Goal: Contribute content: Contribute content

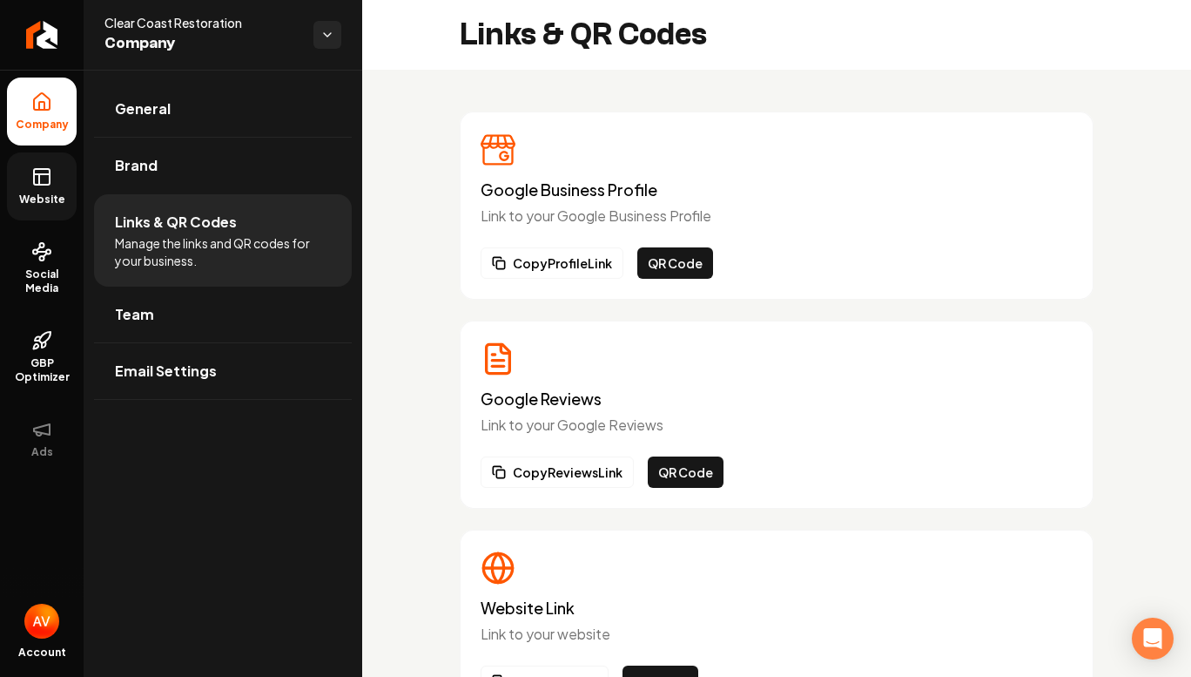
click at [37, 174] on icon at bounding box center [42, 174] width 16 height 0
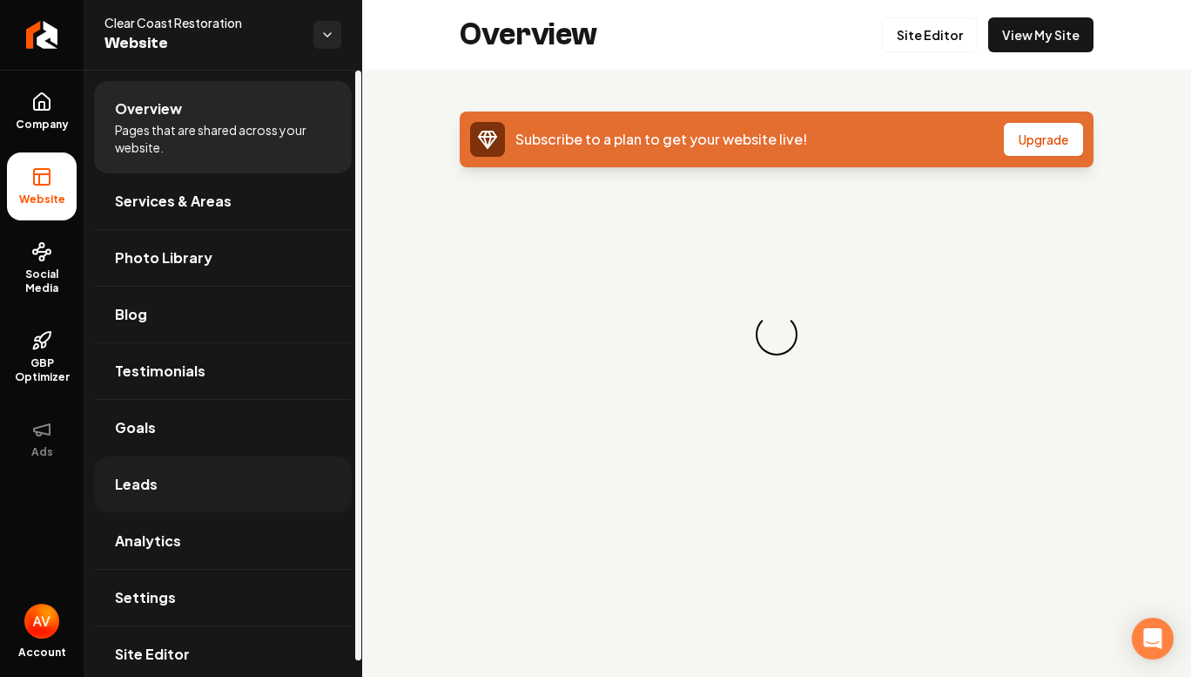
click at [132, 478] on span "Leads" at bounding box center [136, 484] width 43 height 21
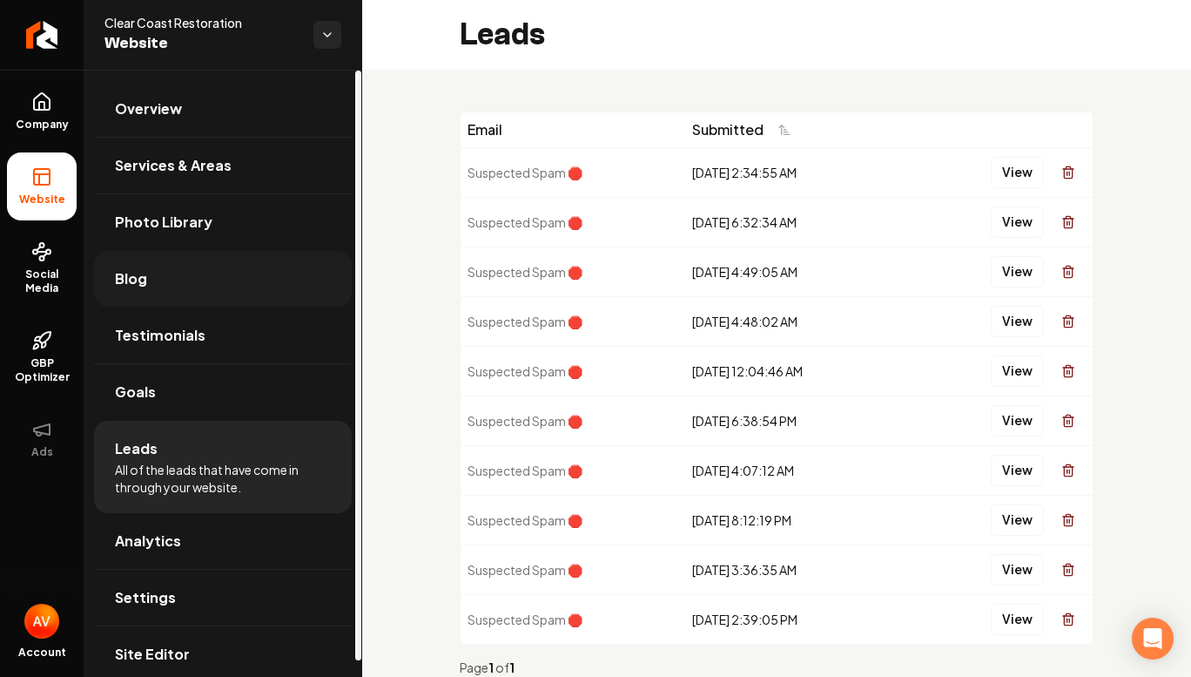
click at [144, 286] on span "Blog" at bounding box center [131, 278] width 32 height 21
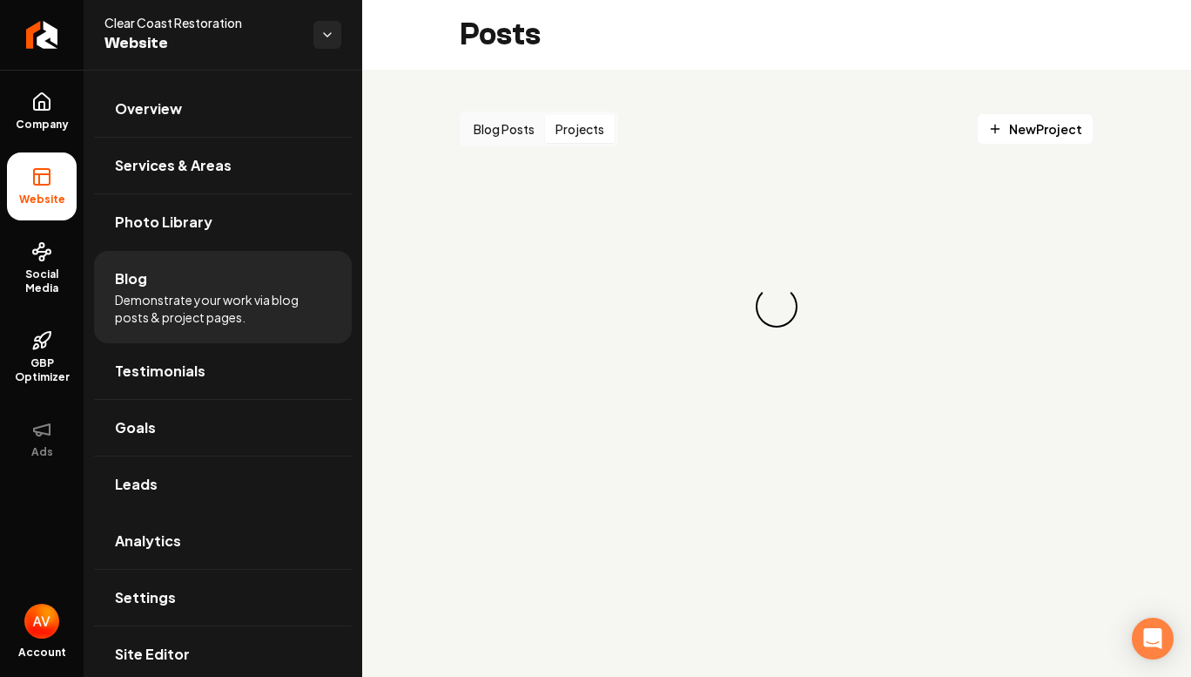
click at [569, 136] on button "Projects" at bounding box center [580, 129] width 70 height 28
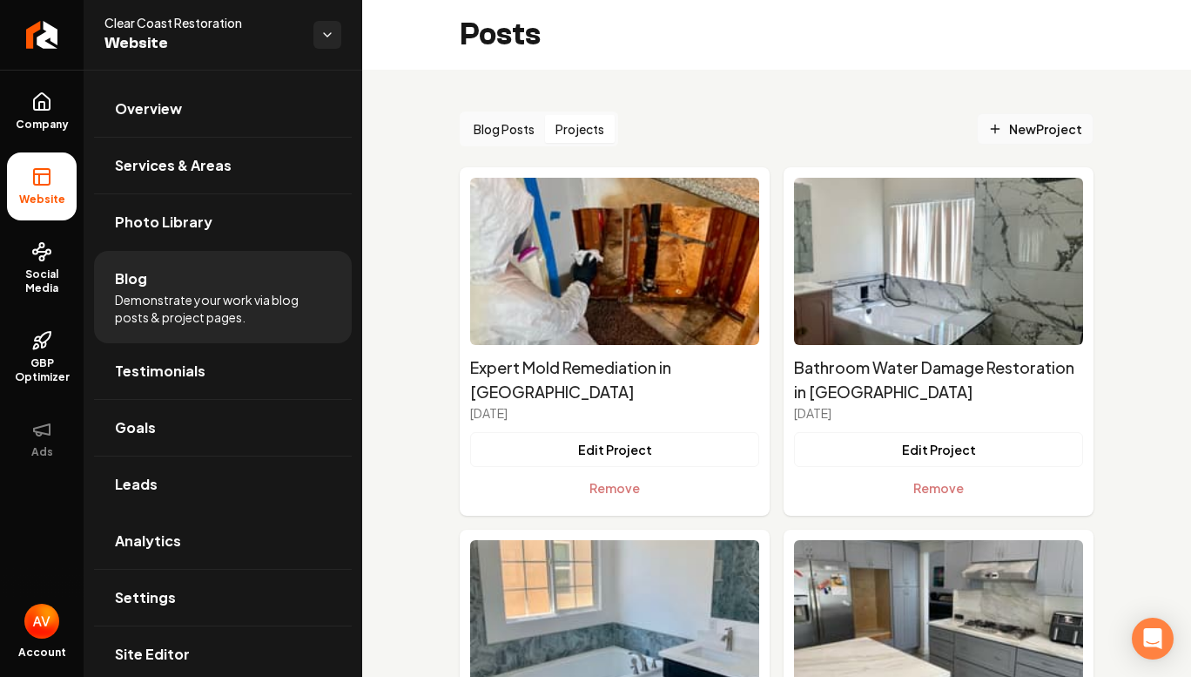
click at [989, 133] on icon "Main content area" at bounding box center [995, 129] width 14 height 14
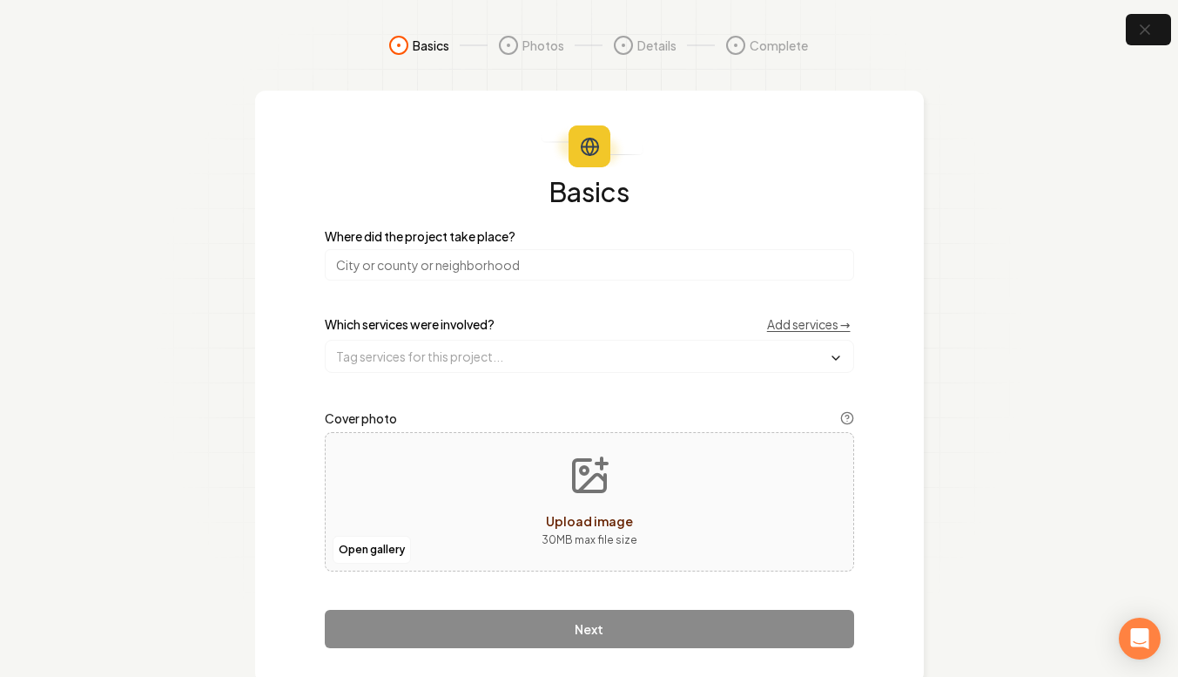
click at [531, 421] on label "Cover photo" at bounding box center [589, 418] width 529 height 21
click at [592, 252] on input "search" at bounding box center [589, 264] width 529 height 31
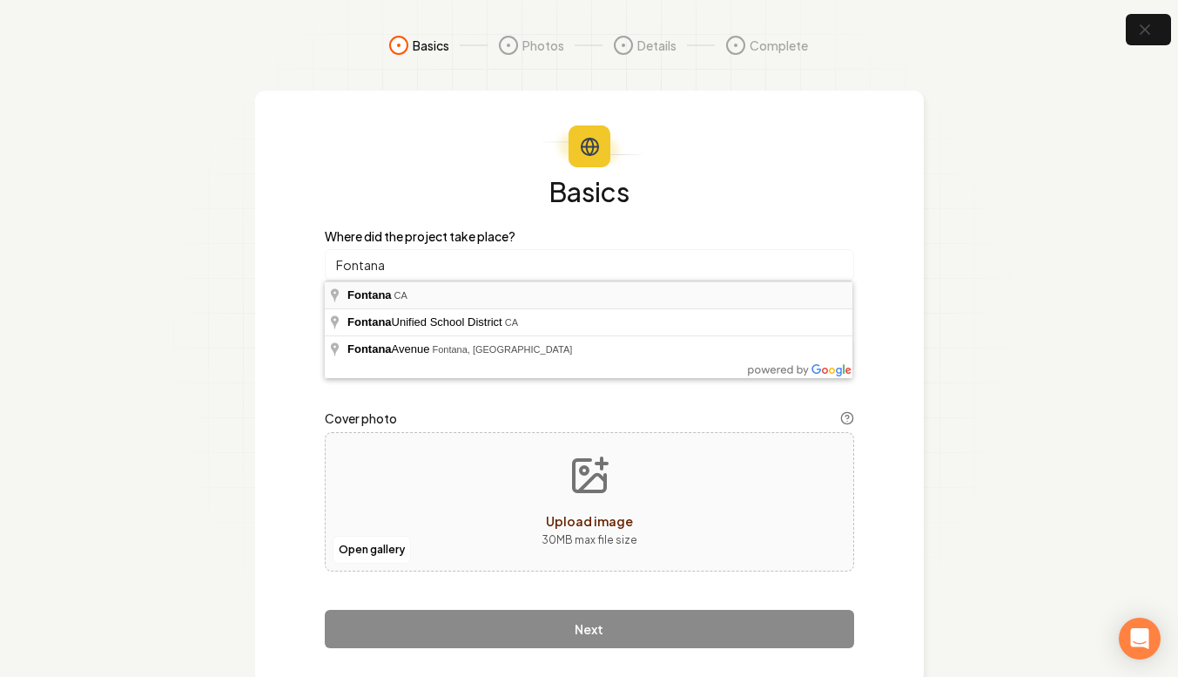
type input "Fontana, [GEOGRAPHIC_DATA]"
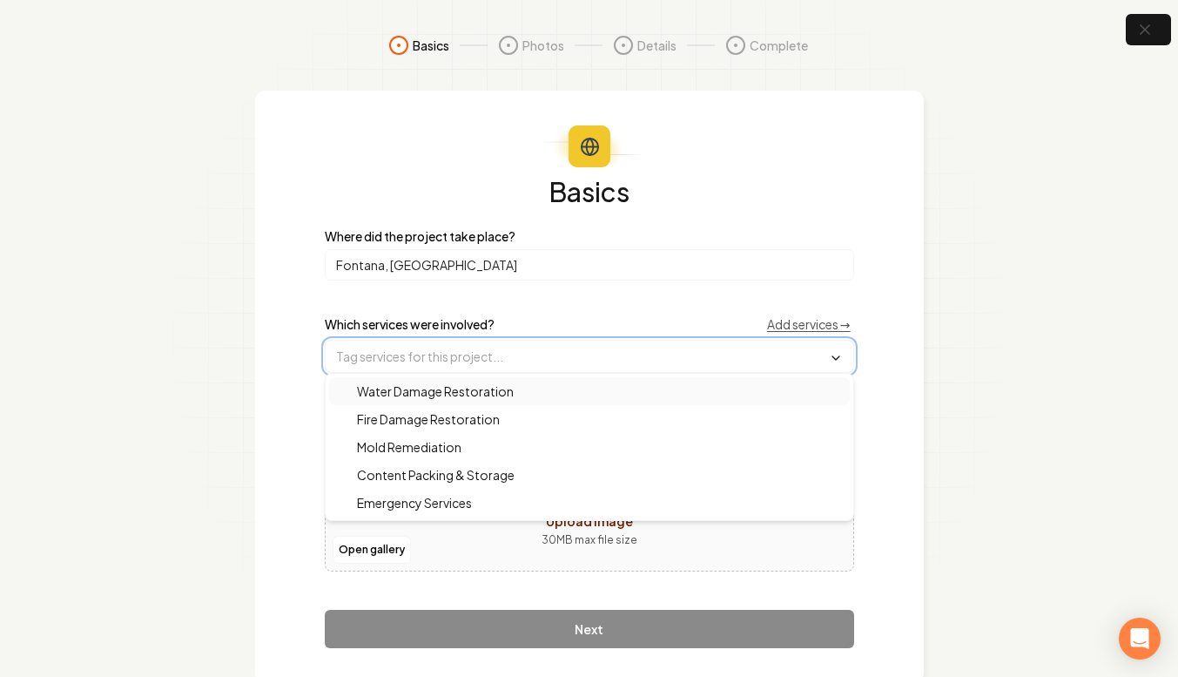
click at [503, 368] on input "text" at bounding box center [590, 356] width 528 height 31
click at [498, 387] on span "Water Damage Restoration" at bounding box center [425, 390] width 178 height 17
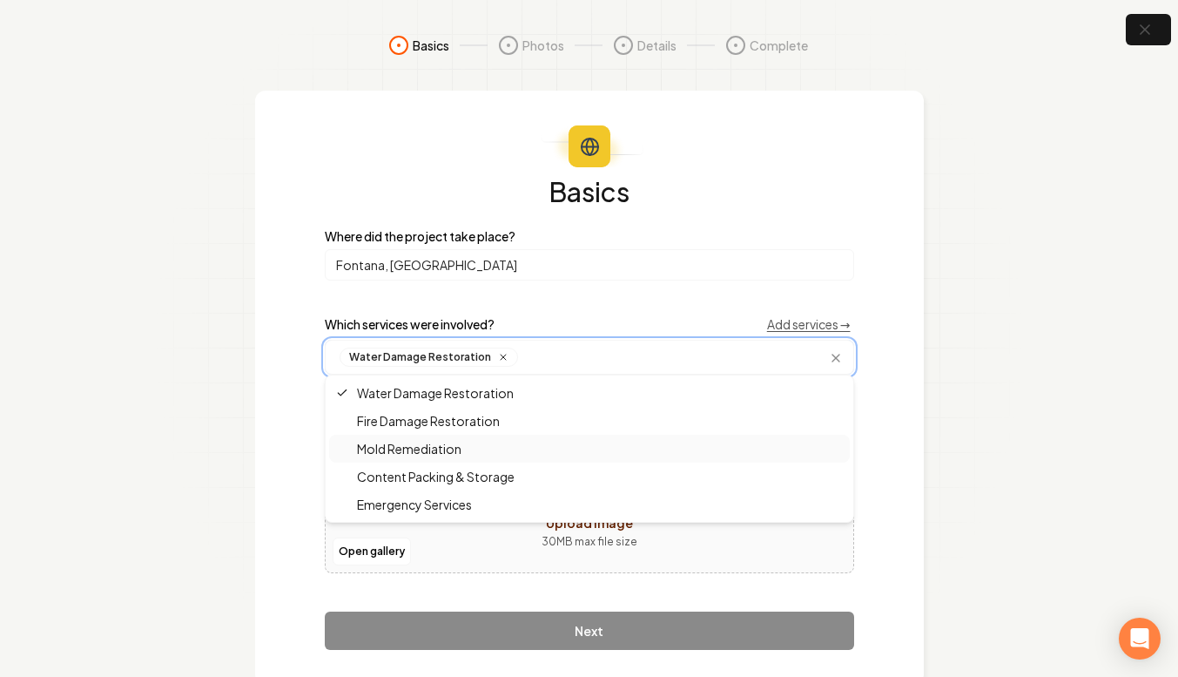
click at [469, 459] on div "Mold Remediation" at bounding box center [589, 449] width 521 height 28
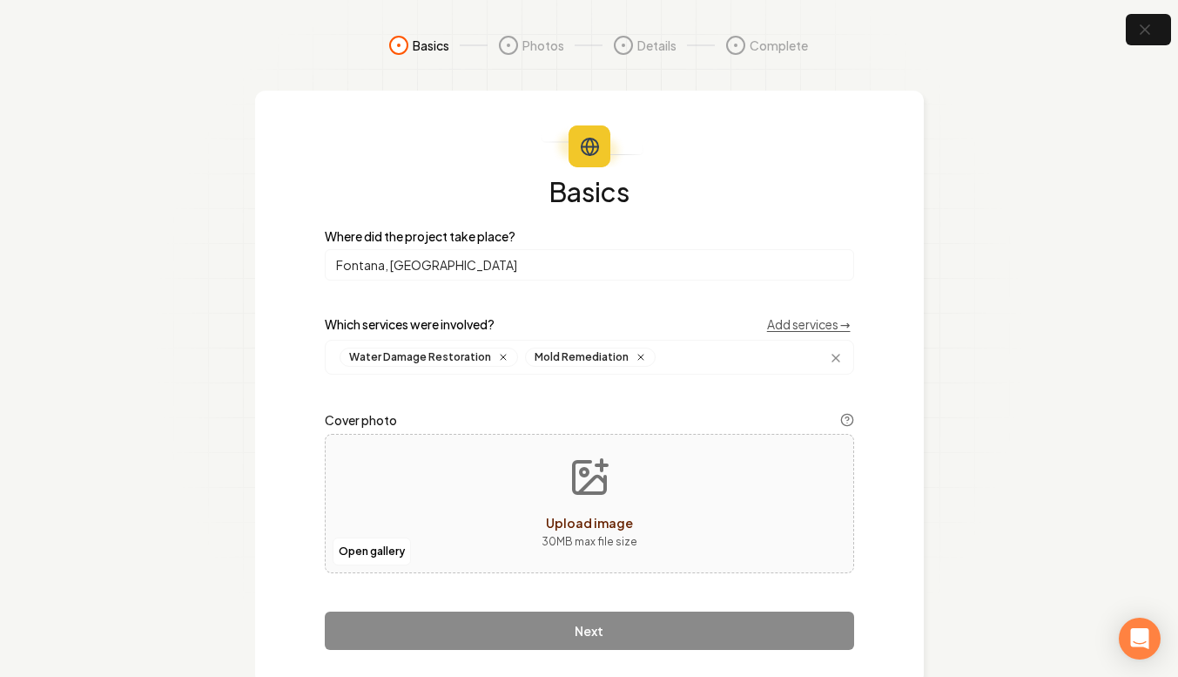
click at [490, 531] on div "Open gallery Upload image 30 MB max file size" at bounding box center [589, 503] width 529 height 139
type input "**********"
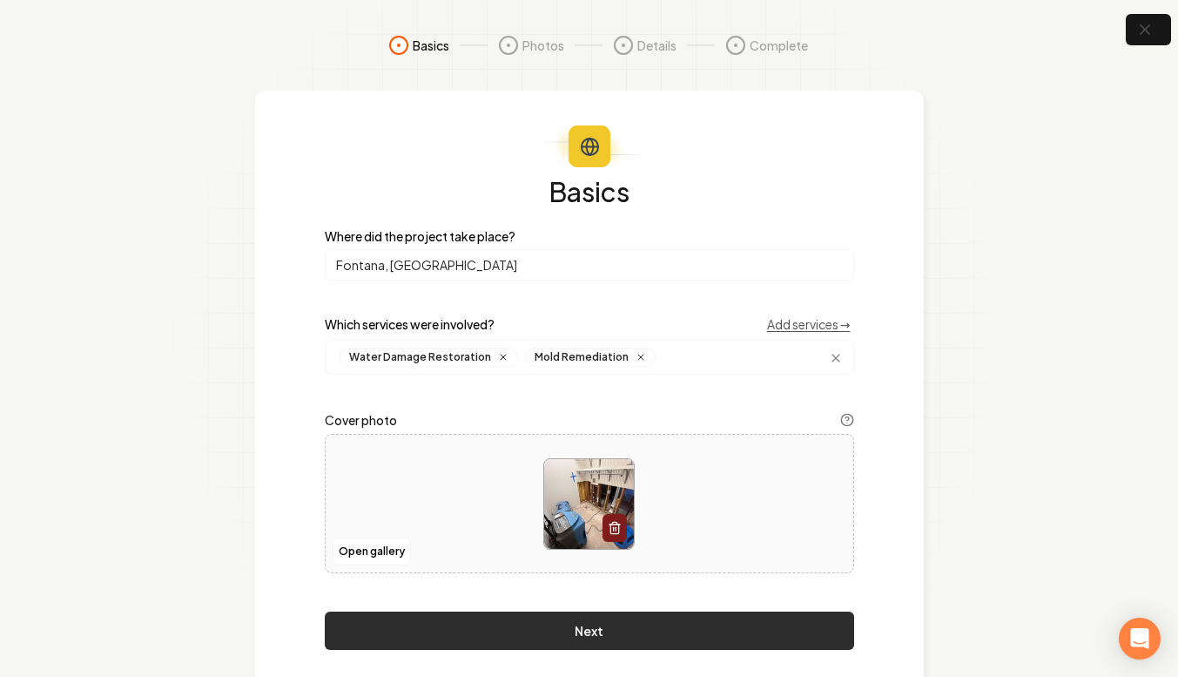
click at [643, 640] on button "Next" at bounding box center [589, 630] width 529 height 38
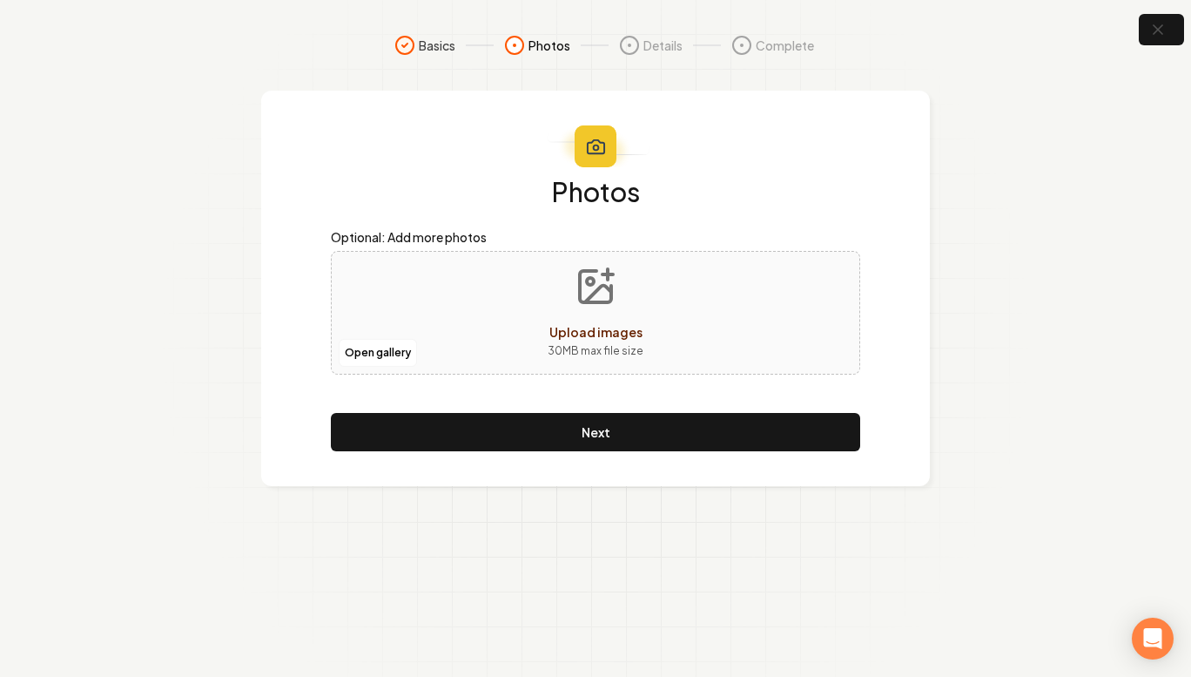
click at [582, 332] on span "Upload images" at bounding box center [596, 332] width 93 height 16
type input "**********"
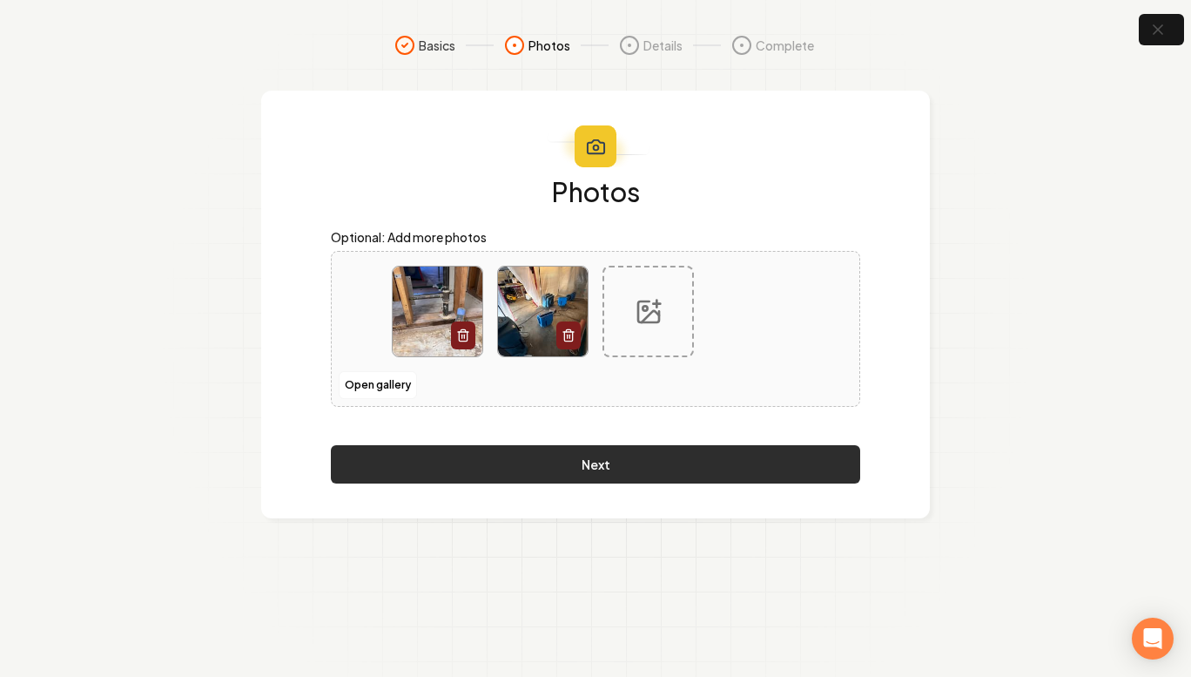
click at [736, 457] on button "Next" at bounding box center [595, 464] width 529 height 38
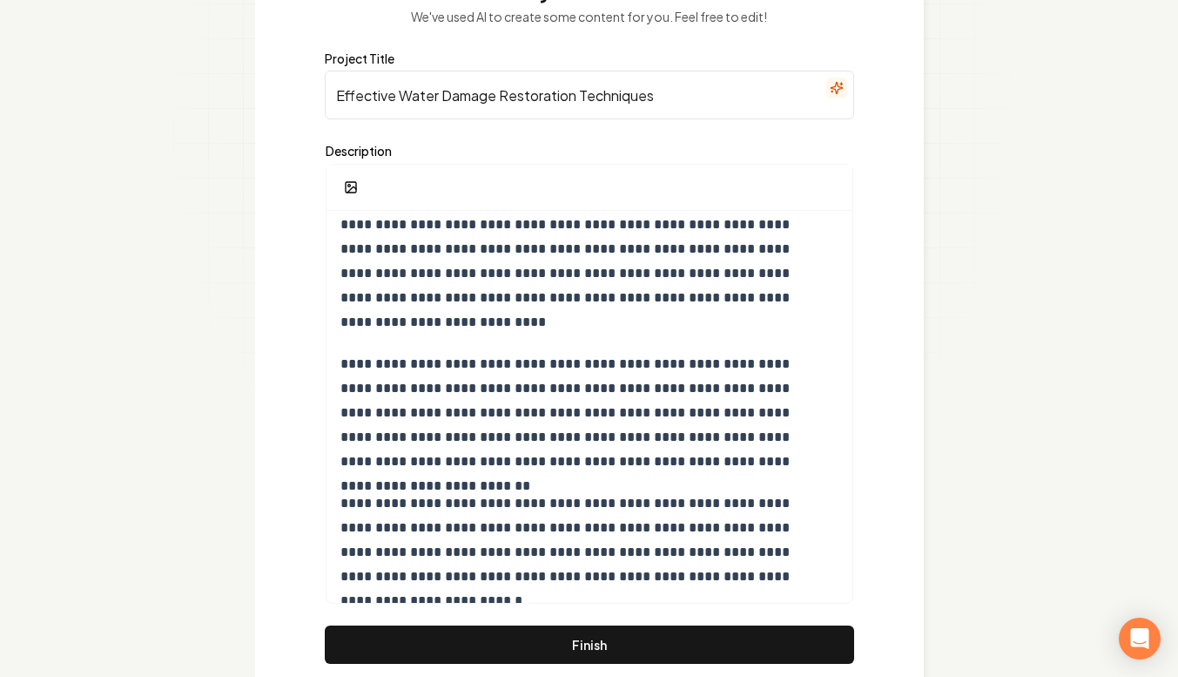
scroll to position [151, 0]
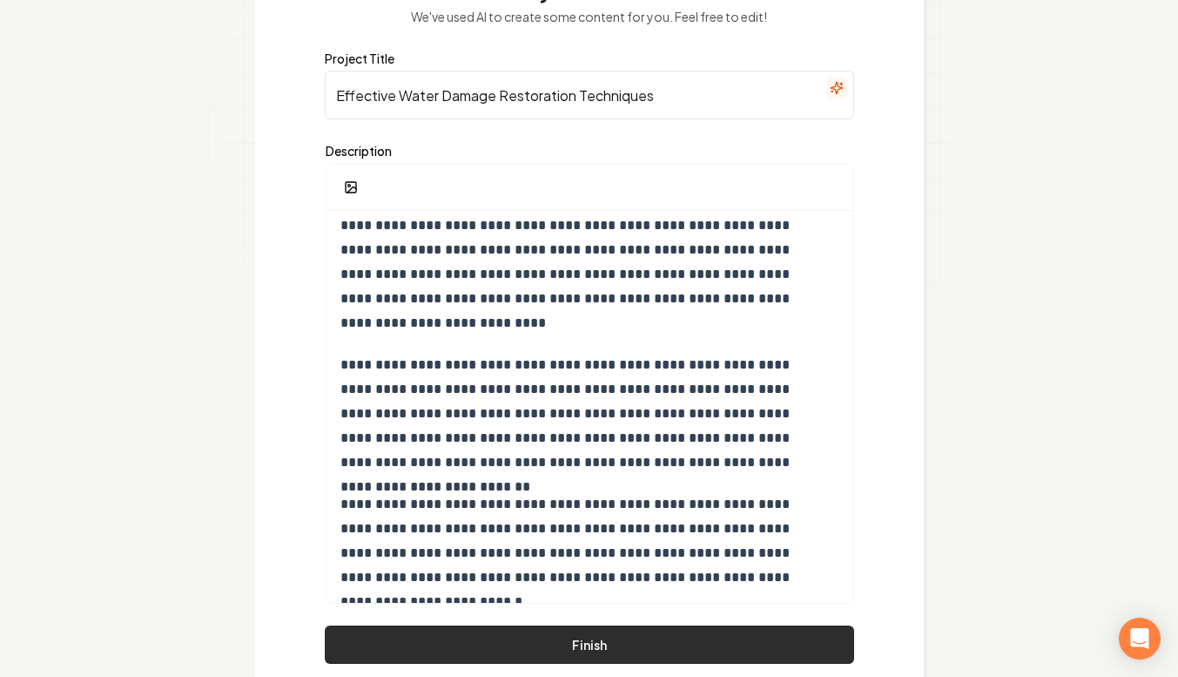
click at [599, 643] on button "Finish" at bounding box center [589, 644] width 529 height 38
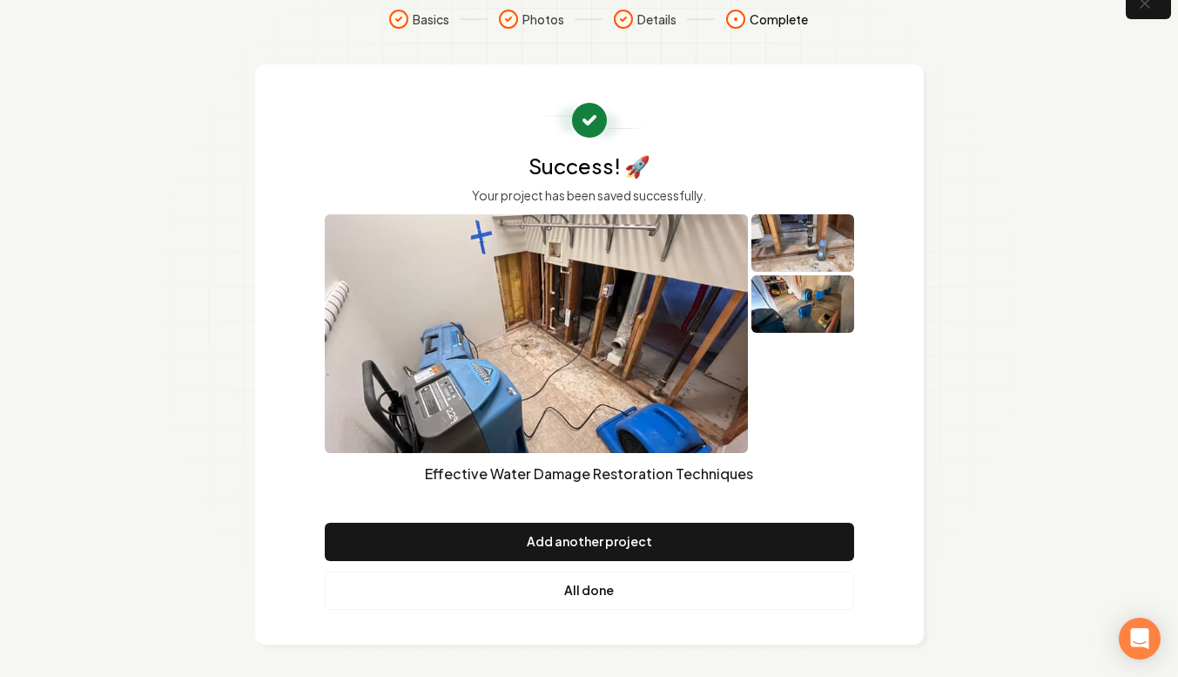
scroll to position [28, 0]
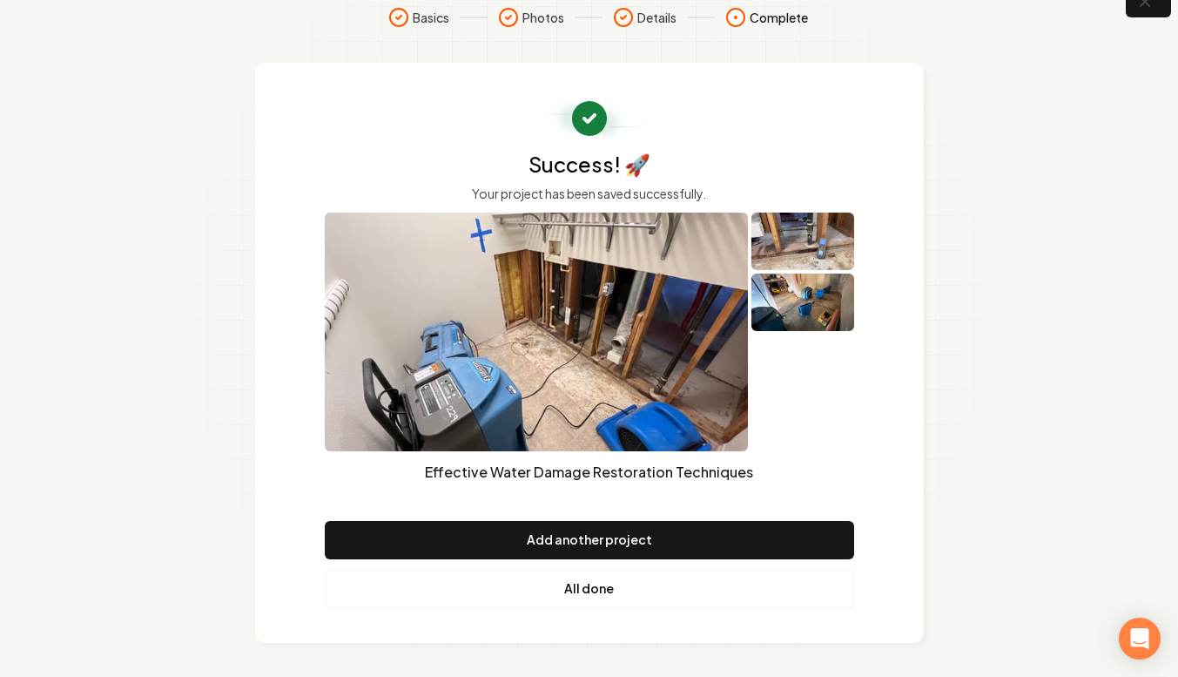
click at [590, 592] on link "All done" at bounding box center [589, 589] width 529 height 38
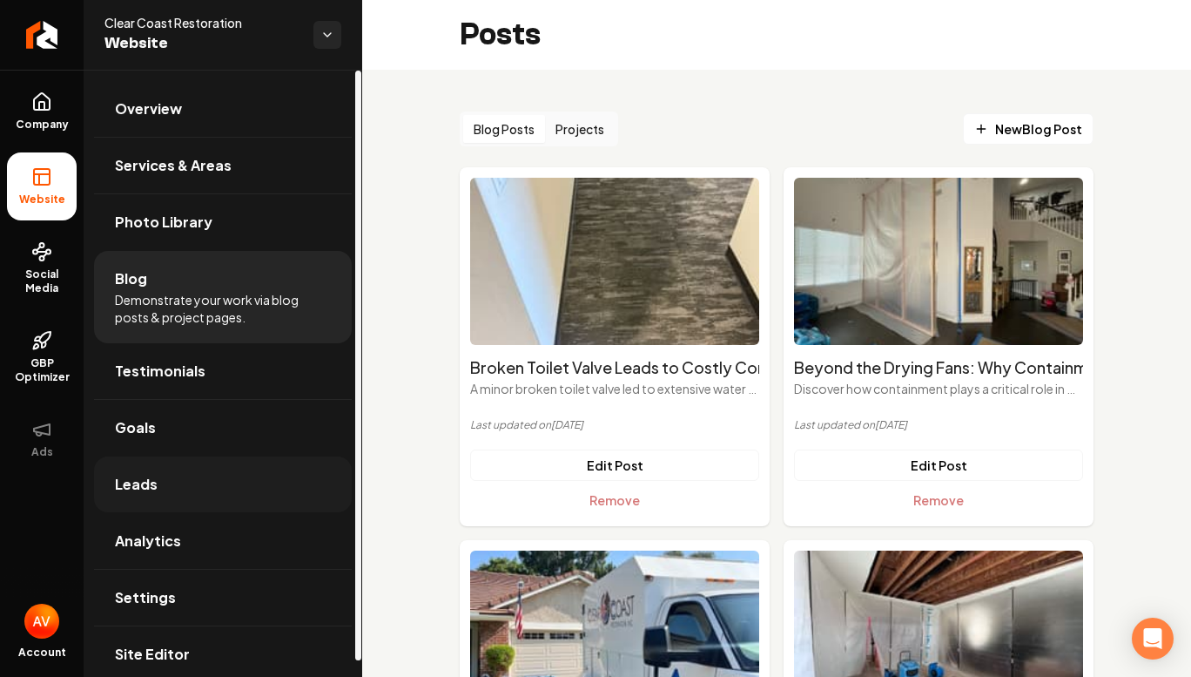
click at [206, 481] on link "Leads" at bounding box center [223, 484] width 258 height 56
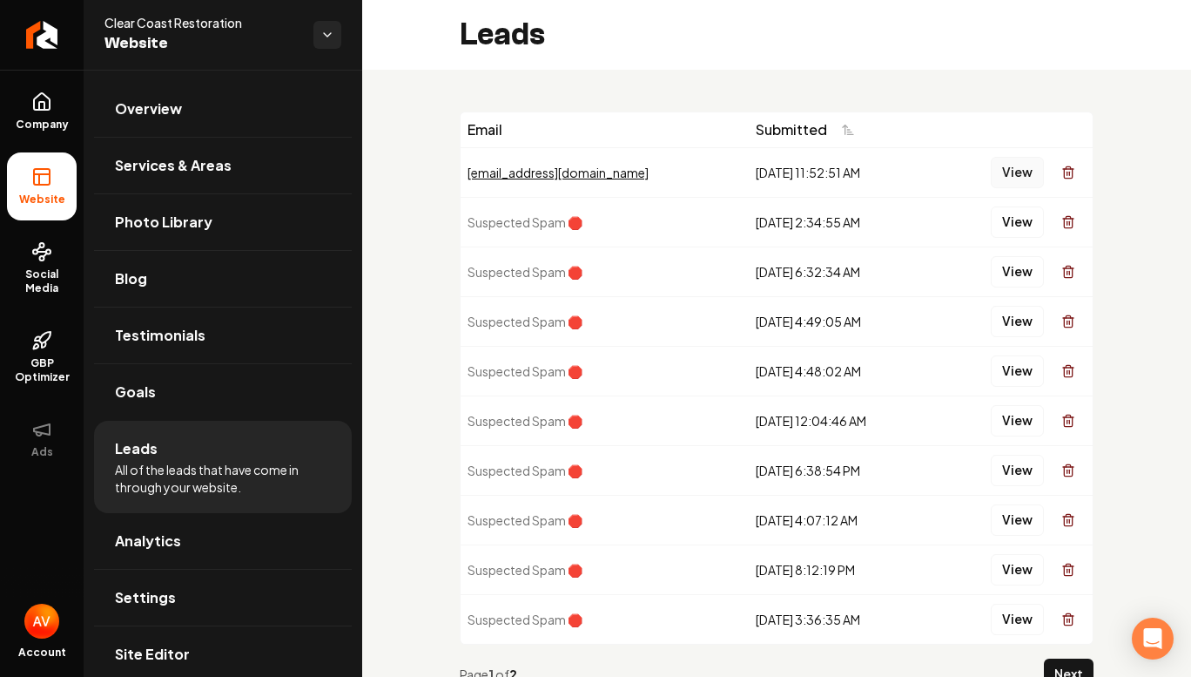
click at [997, 168] on button "View" at bounding box center [1017, 172] width 53 height 31
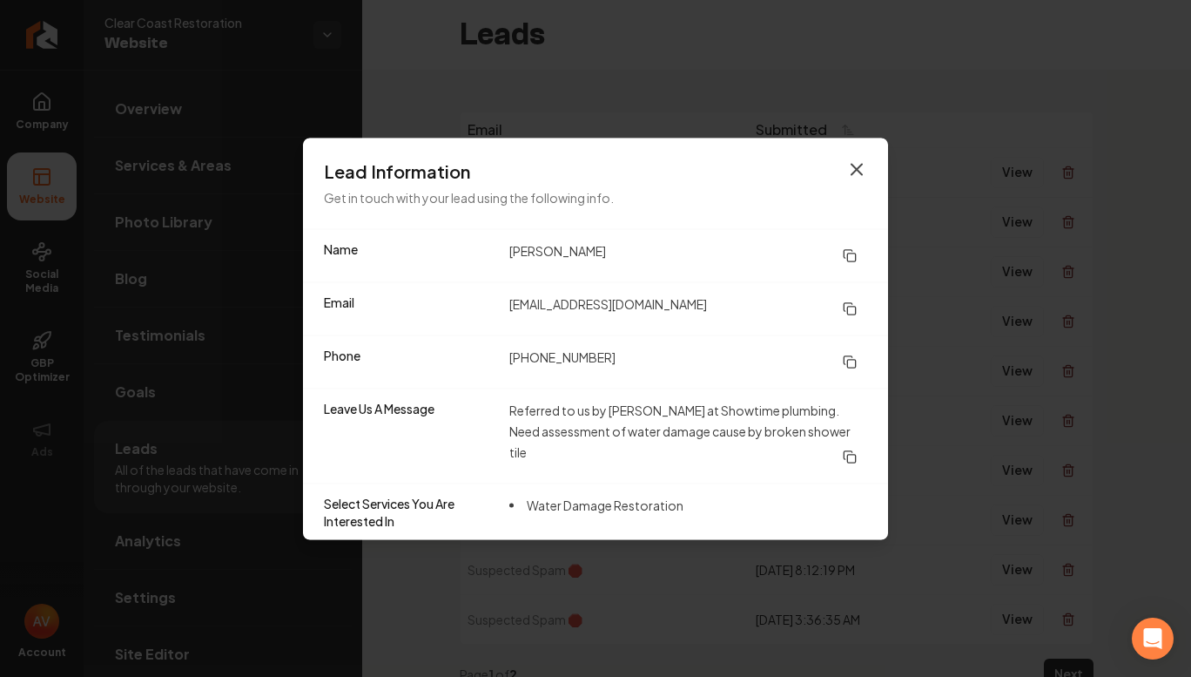
click at [865, 169] on icon "button" at bounding box center [856, 168] width 21 height 21
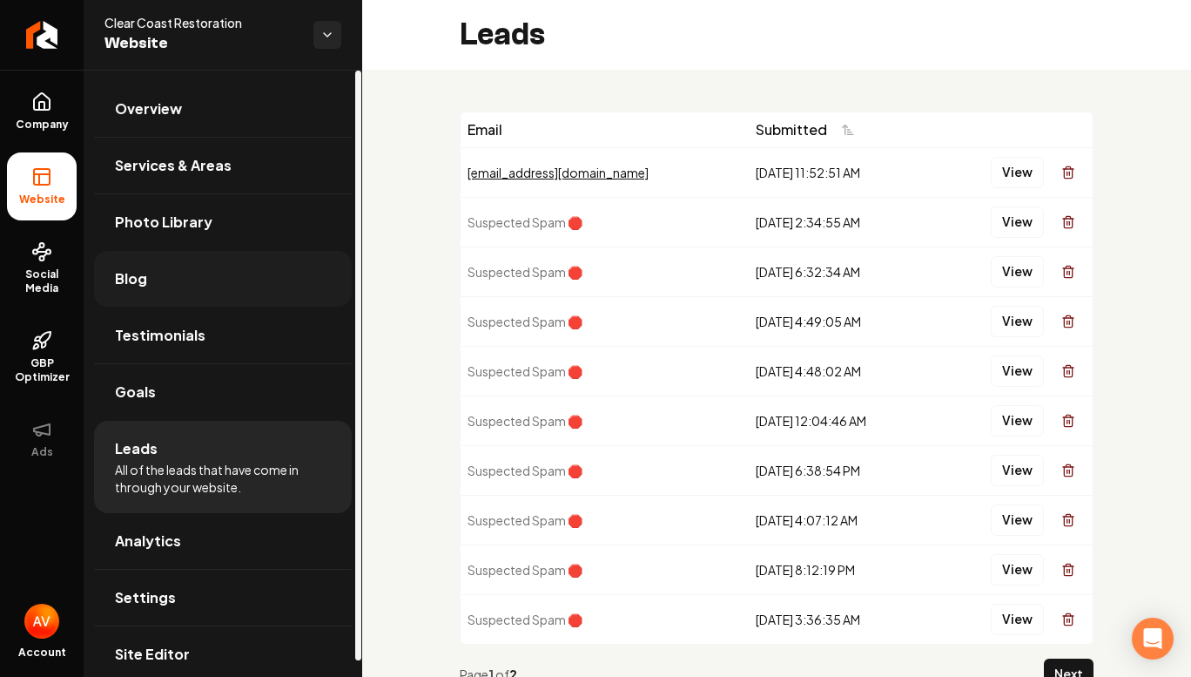
click at [259, 275] on link "Blog" at bounding box center [223, 279] width 258 height 56
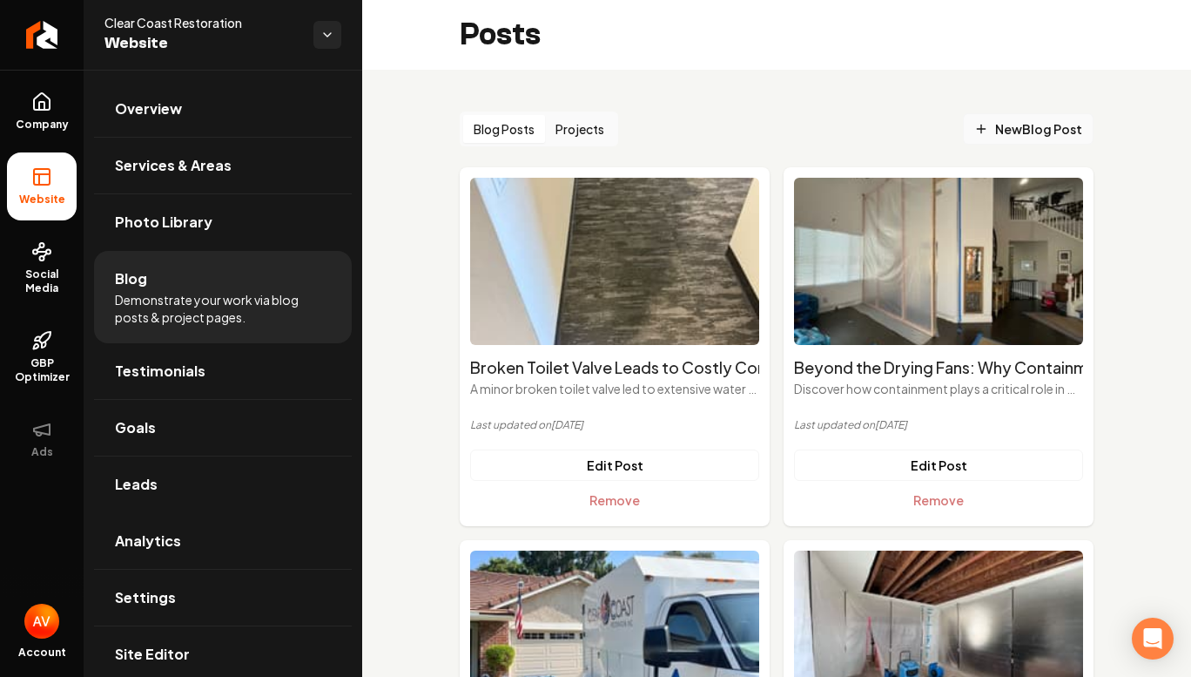
click at [1015, 132] on span "New Blog Post" at bounding box center [1028, 129] width 108 height 18
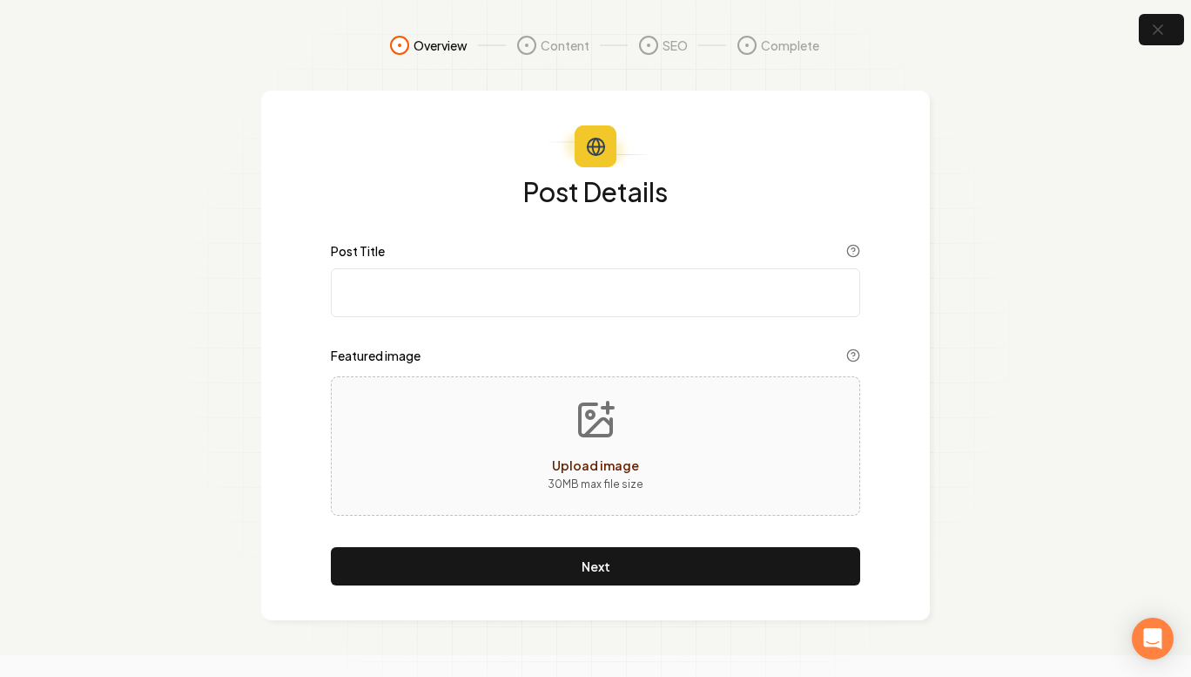
click at [578, 301] on input "Post Title" at bounding box center [595, 292] width 529 height 49
paste input "🏡 Seasonal Home Protection Guide: Preventing Leaks, Floods, and Mold Year-Round"
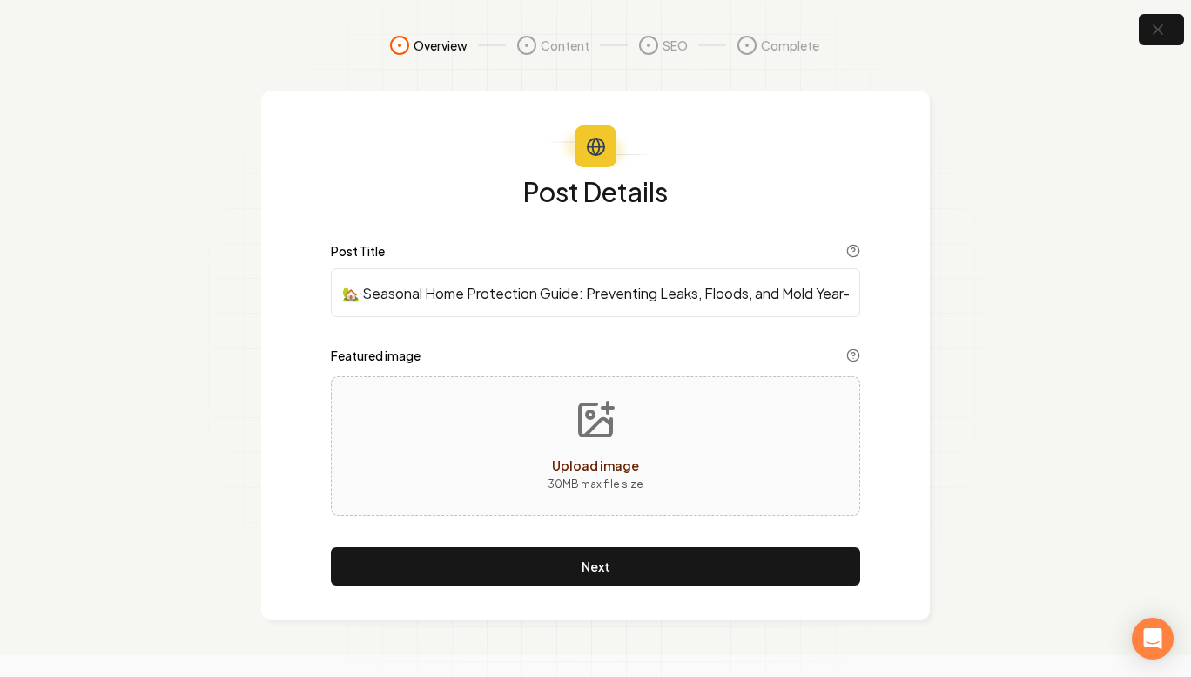
scroll to position [0, 52]
type input "🏡 Seasonal Home Protection Guide: Preventing Leaks, Floods, and Mold Year-Round"
click at [549, 401] on button "Upload image 30 MB max file size" at bounding box center [596, 446] width 124 height 122
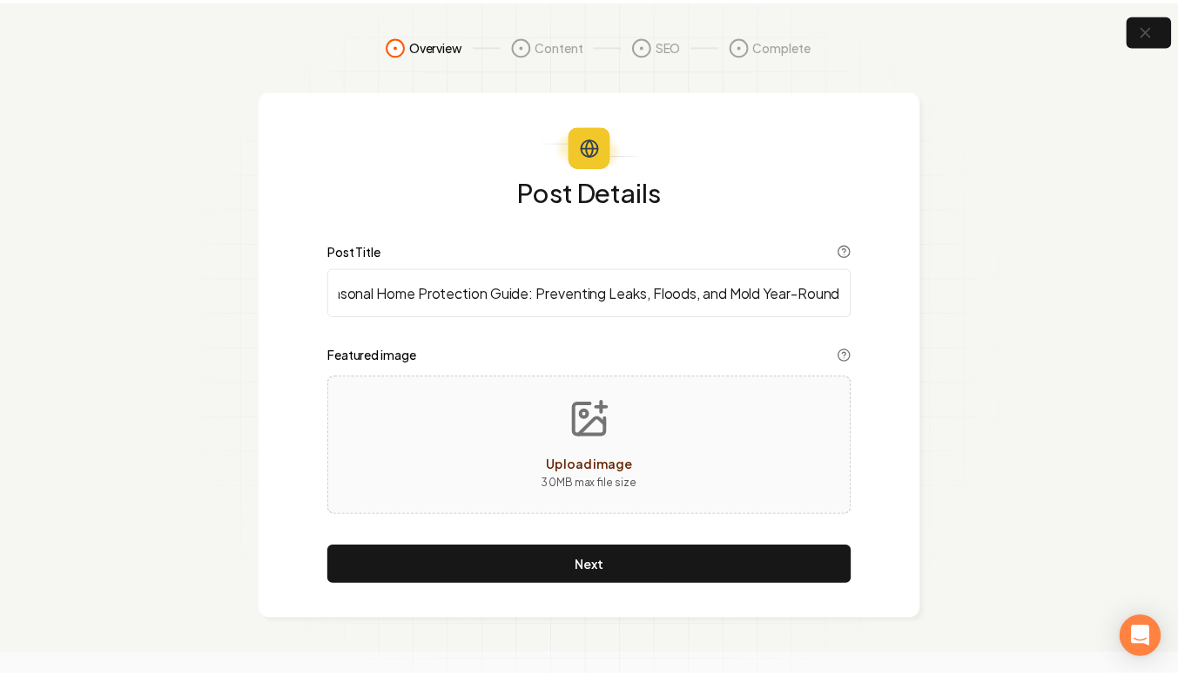
scroll to position [0, 0]
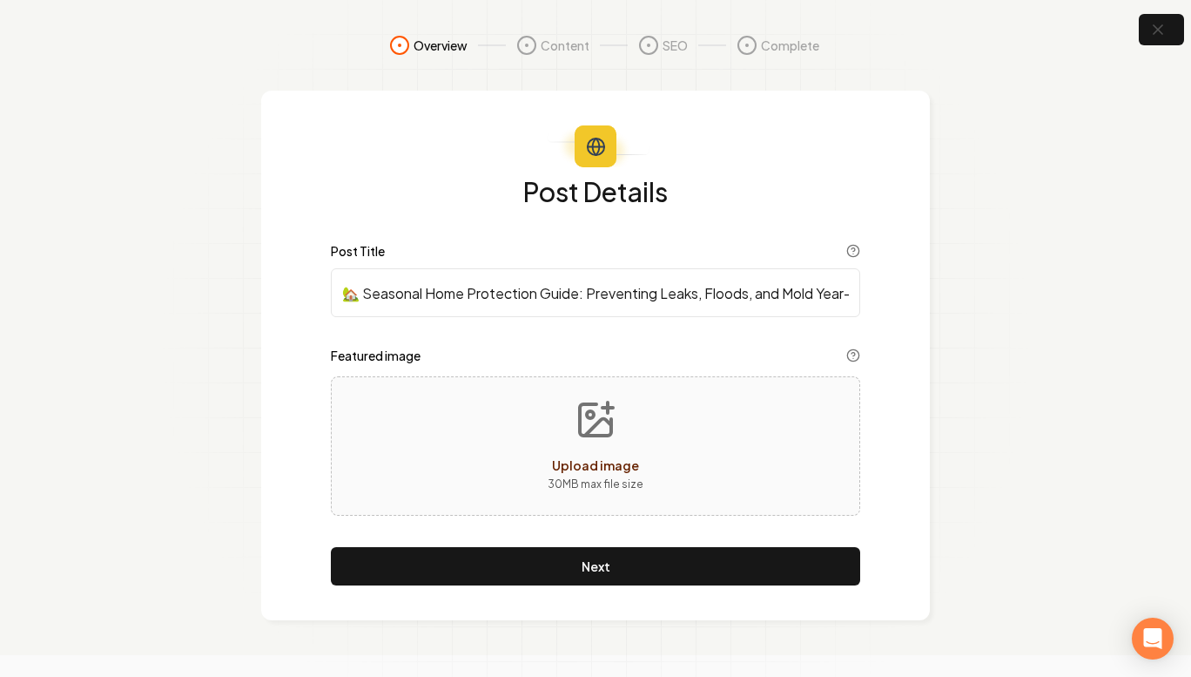
type input "**********"
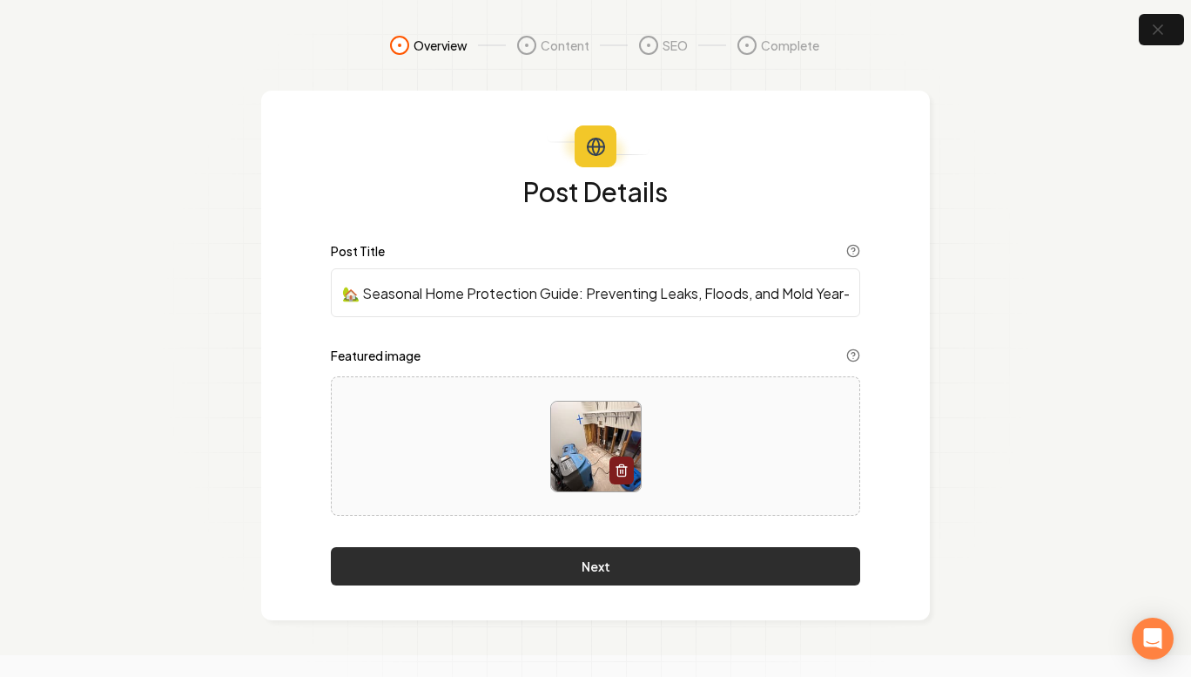
click at [696, 570] on button "Next" at bounding box center [595, 566] width 529 height 38
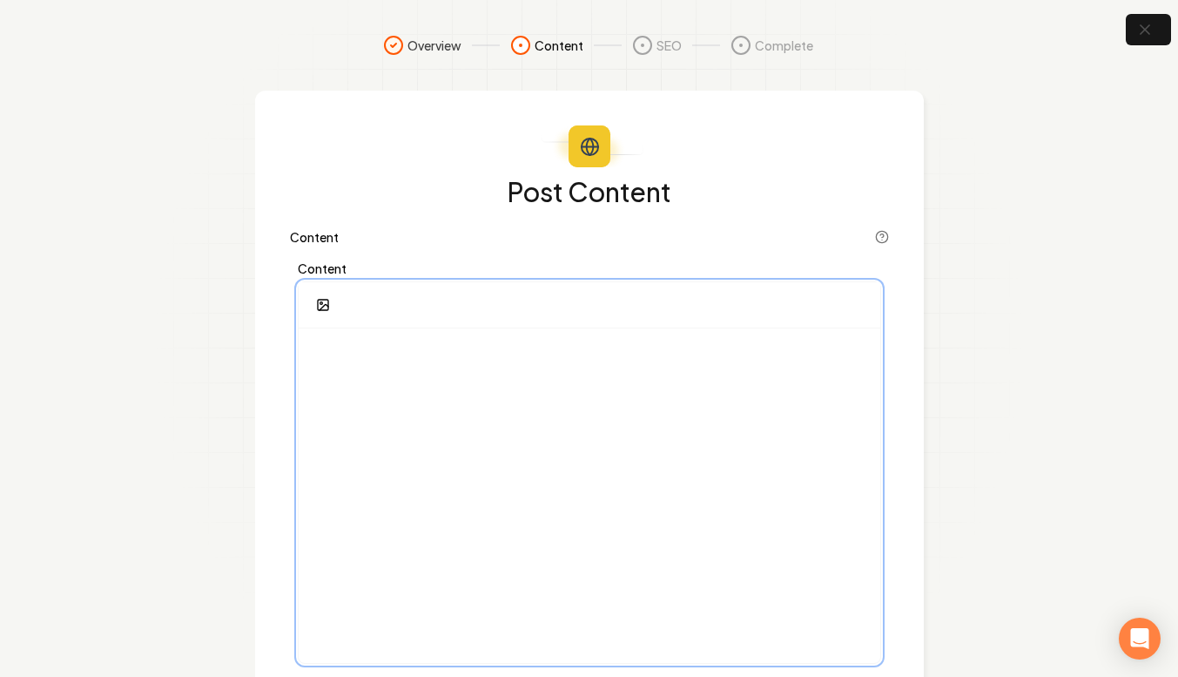
click at [605, 453] on div at bounding box center [590, 495] width 582 height 334
click at [428, 345] on p at bounding box center [590, 354] width 554 height 24
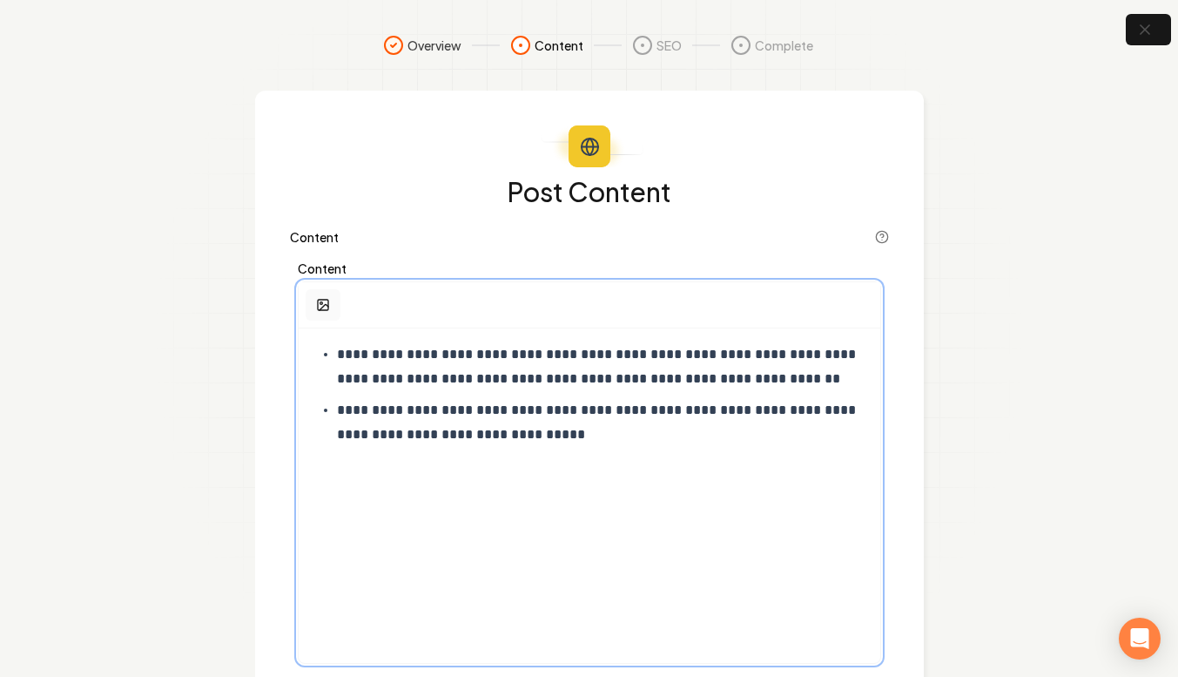
click at [320, 306] on icon "button" at bounding box center [323, 305] width 14 height 14
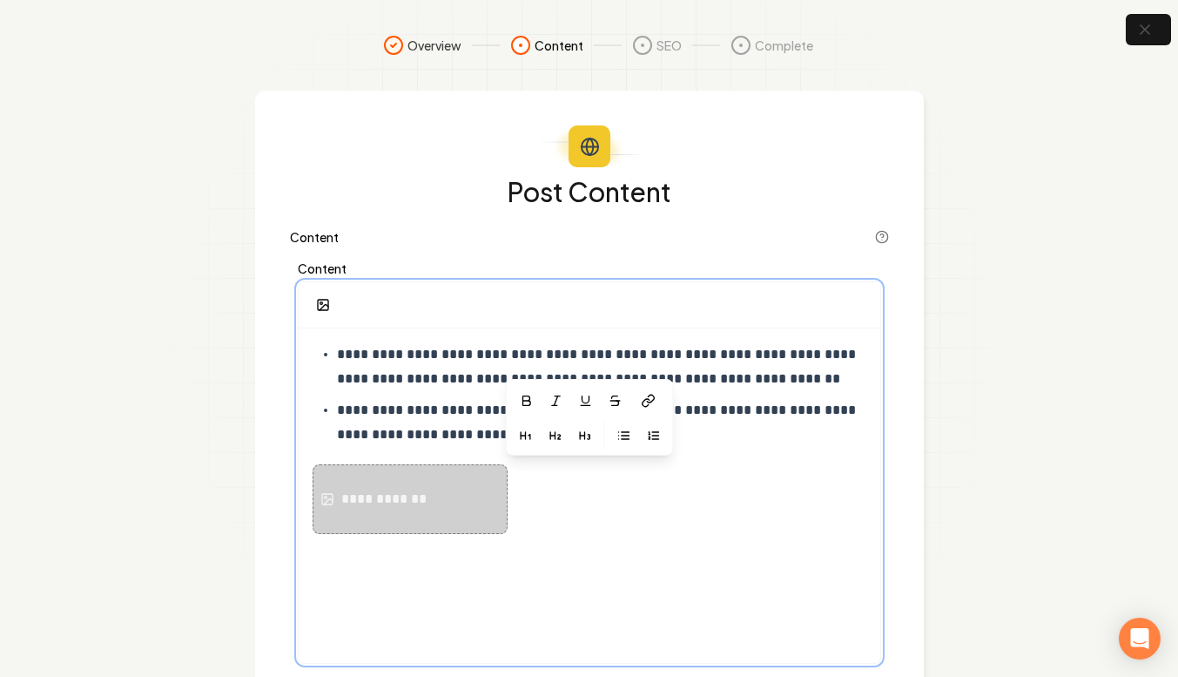
click at [647, 518] on div "**********" at bounding box center [590, 499] width 554 height 70
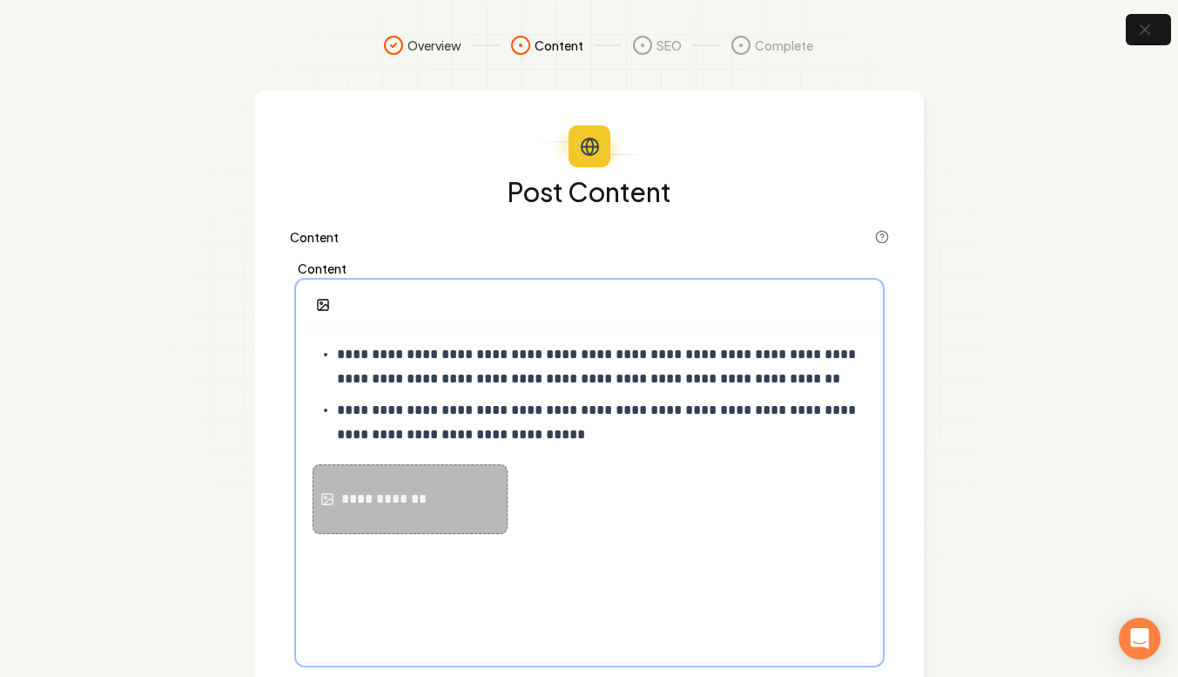
click at [441, 498] on div "**********" at bounding box center [410, 499] width 195 height 70
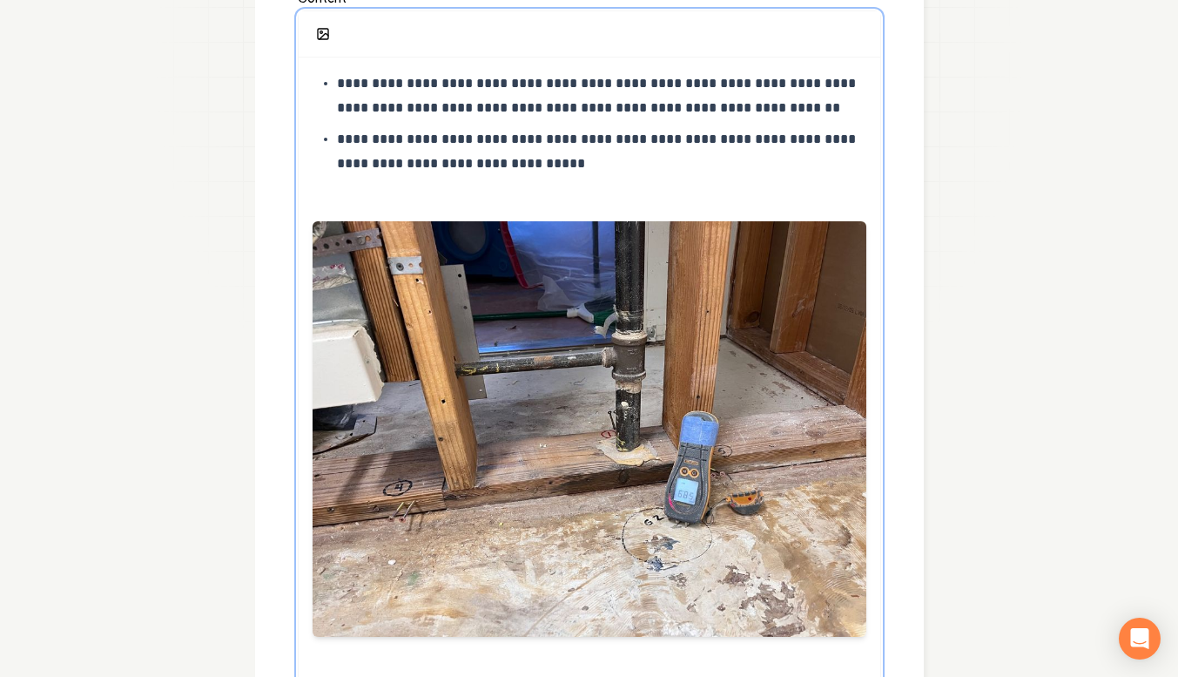
scroll to position [307, 0]
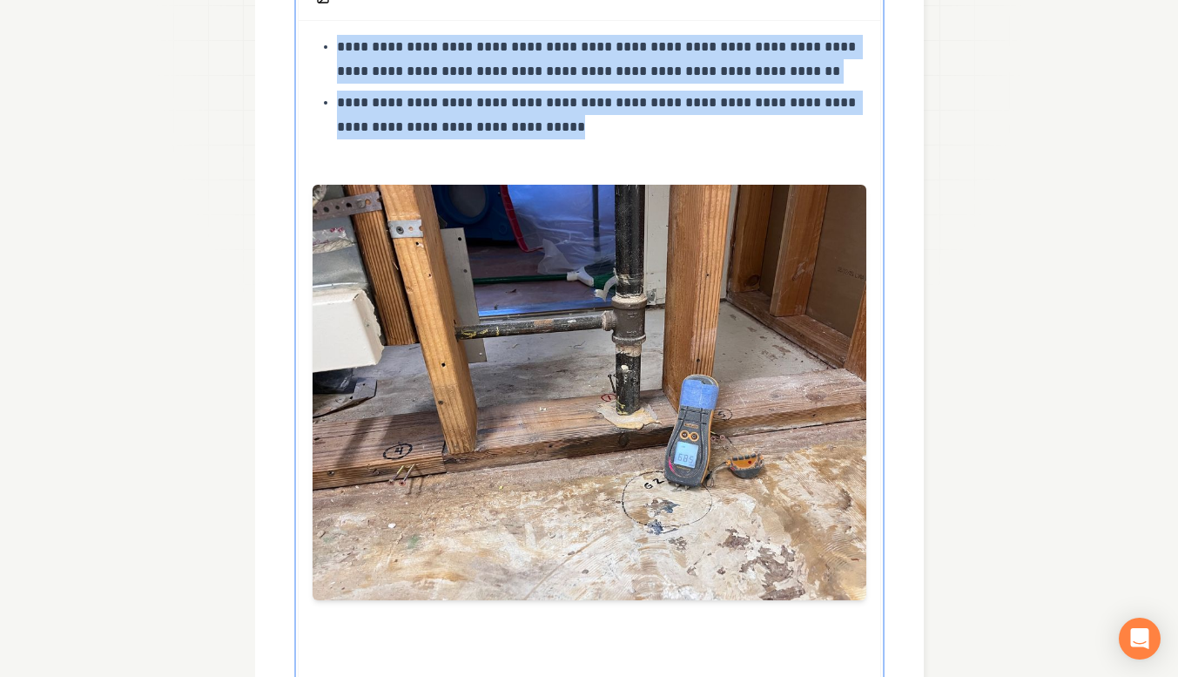
drag, startPoint x: 545, startPoint y: 126, endPoint x: 315, endPoint y: 51, distance: 241.8
click at [315, 51] on ul "**********" at bounding box center [590, 87] width 554 height 105
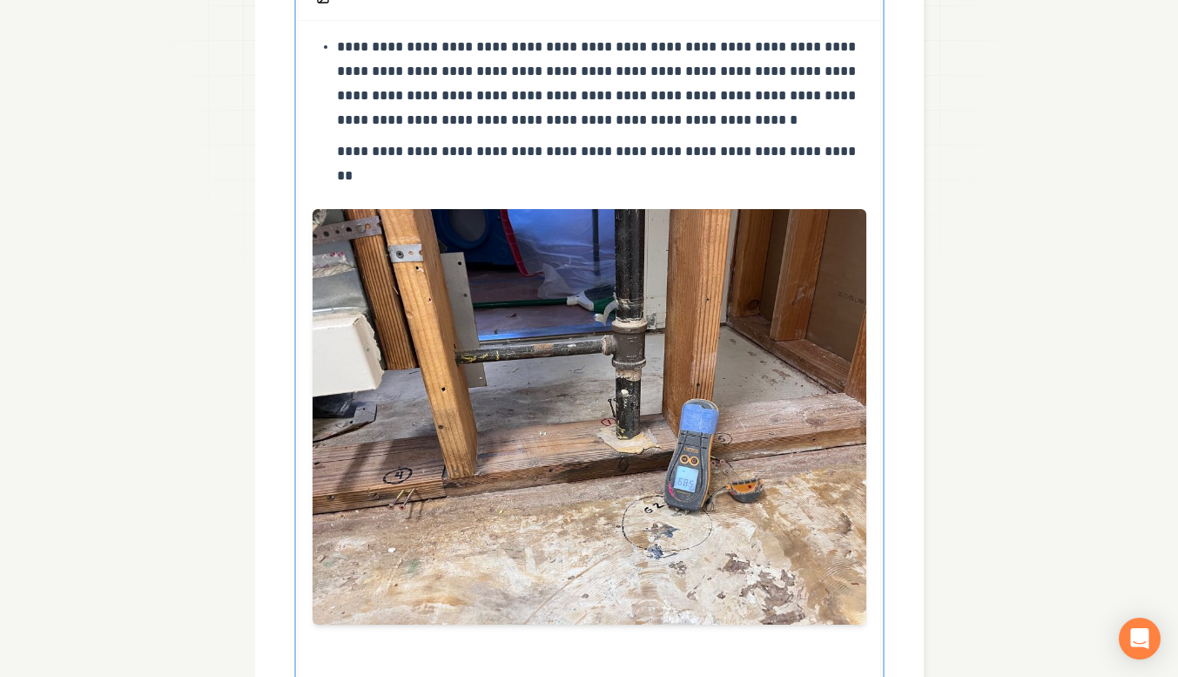
click at [340, 43] on p "**********" at bounding box center [601, 84] width 529 height 98
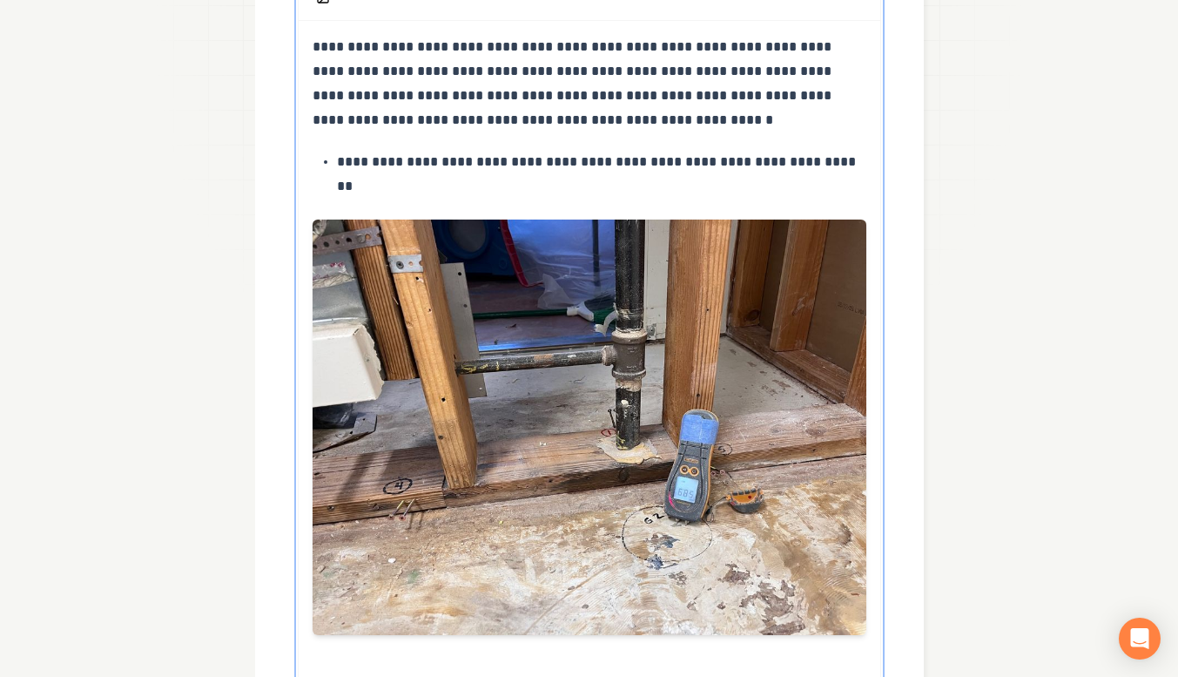
click at [333, 165] on ul "**********" at bounding box center [590, 162] width 554 height 24
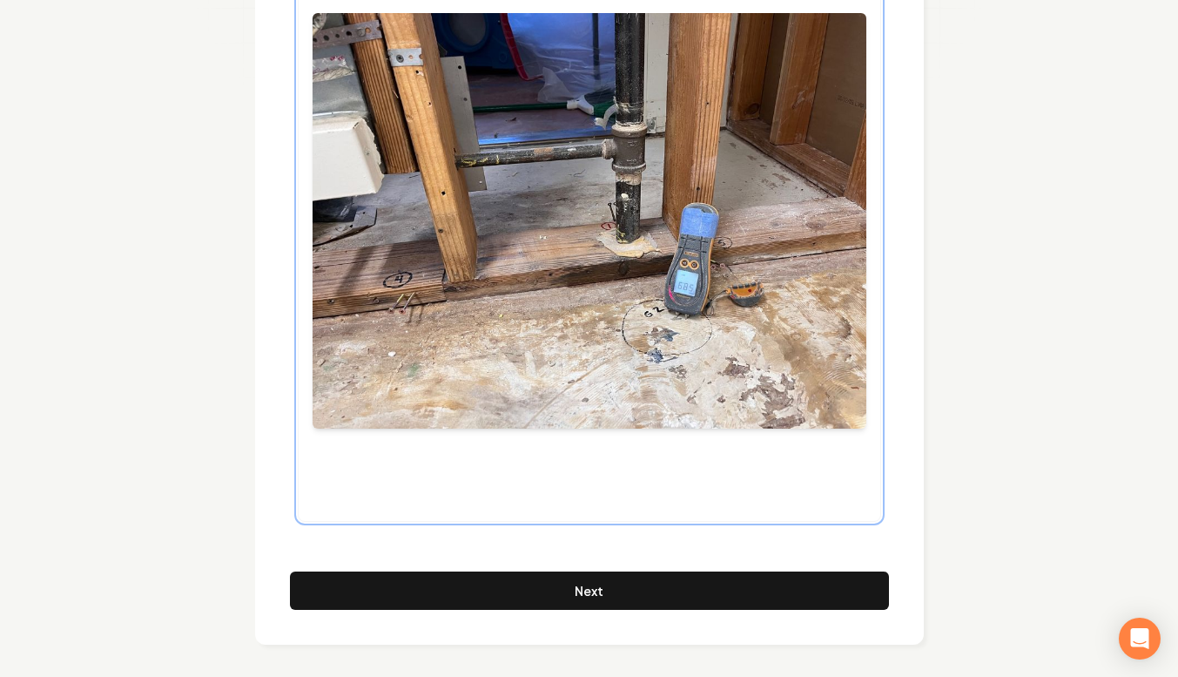
scroll to position [509, 0]
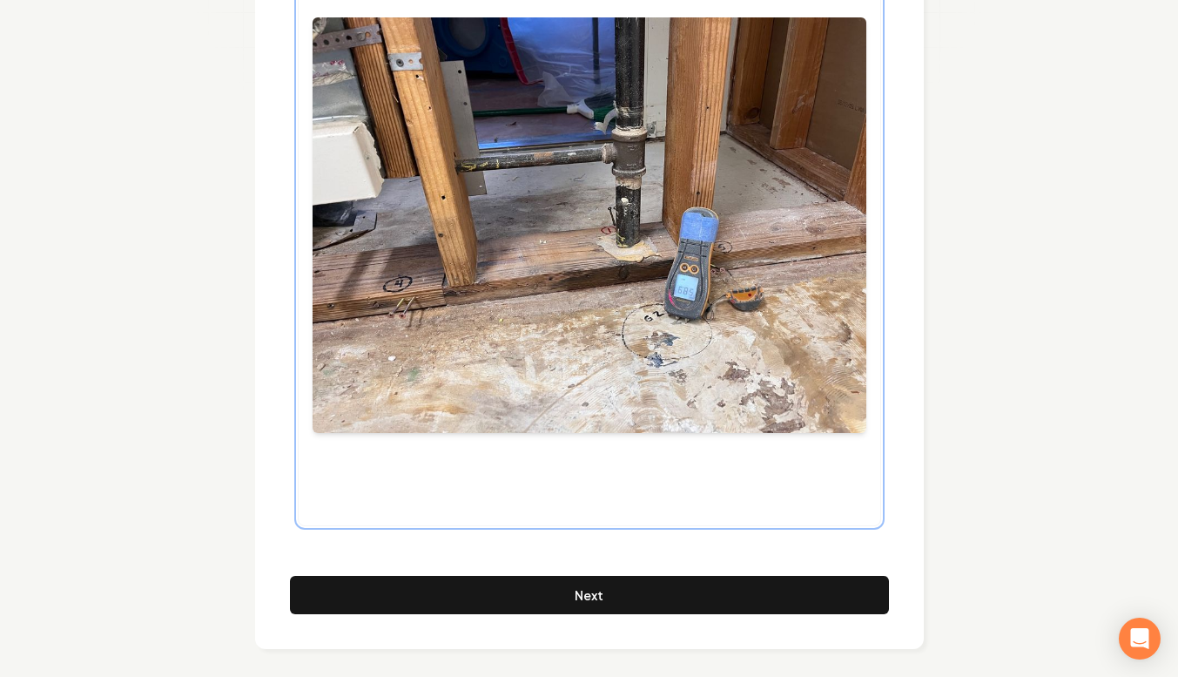
click at [480, 469] on div "**********" at bounding box center [590, 172] width 582 height 706
click at [372, 489] on div "**********" at bounding box center [590, 172] width 582 height 706
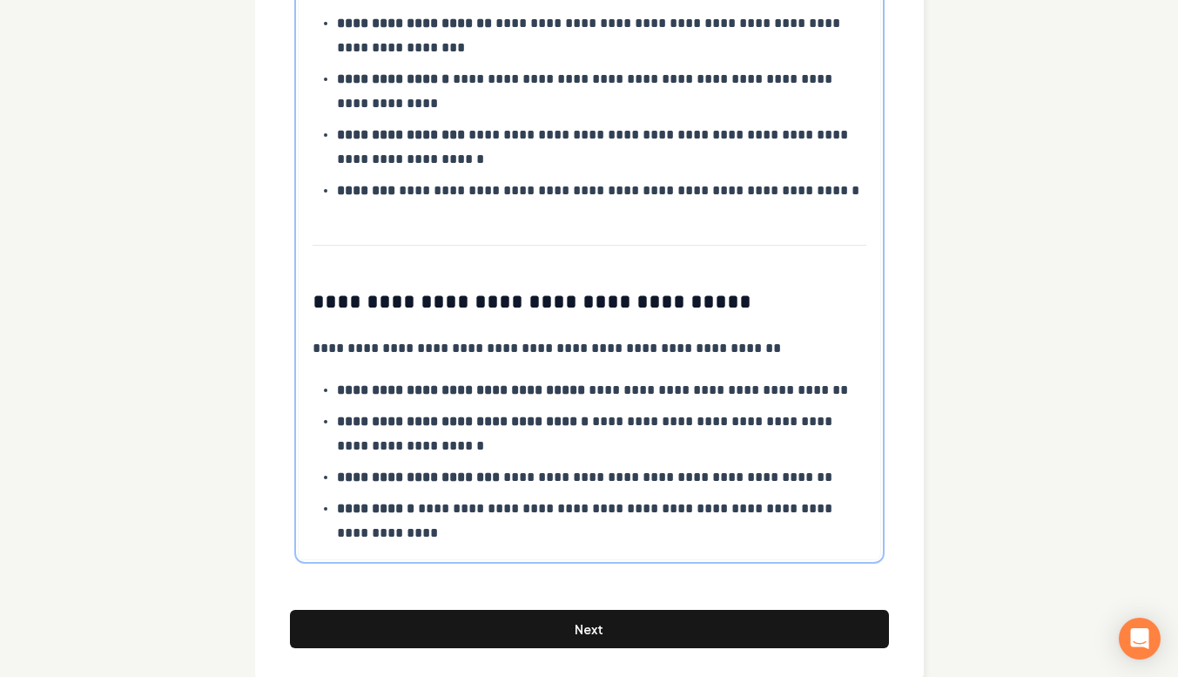
scroll to position [2296, 0]
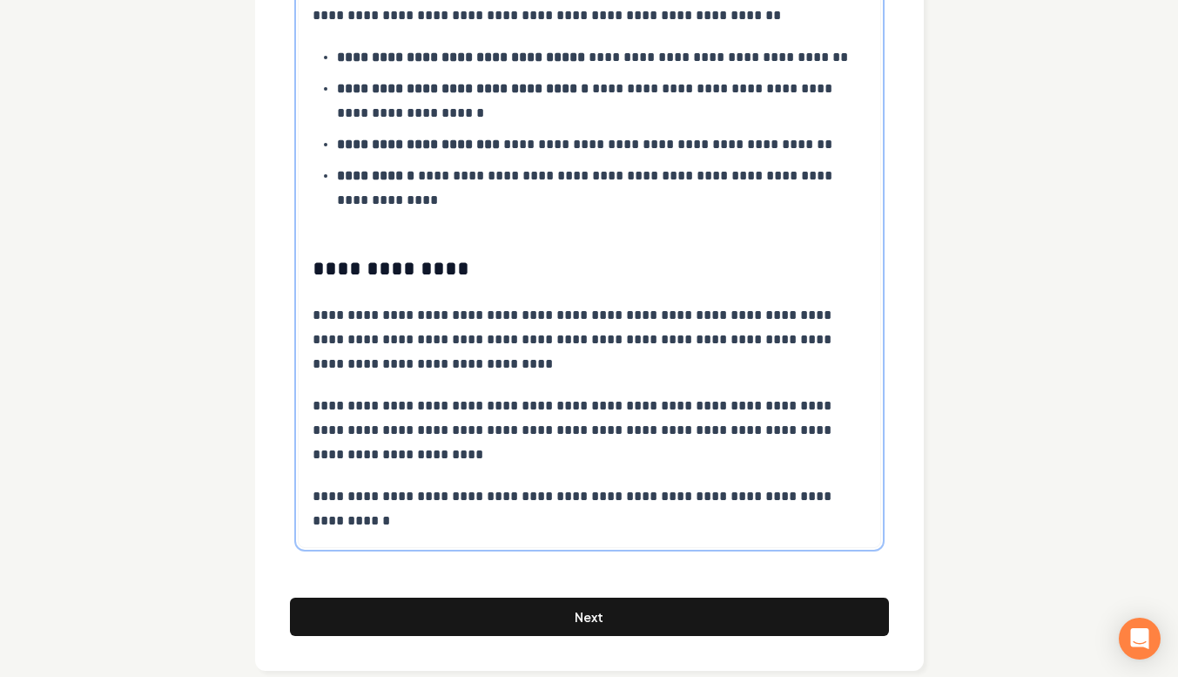
scroll to position [2656, 0]
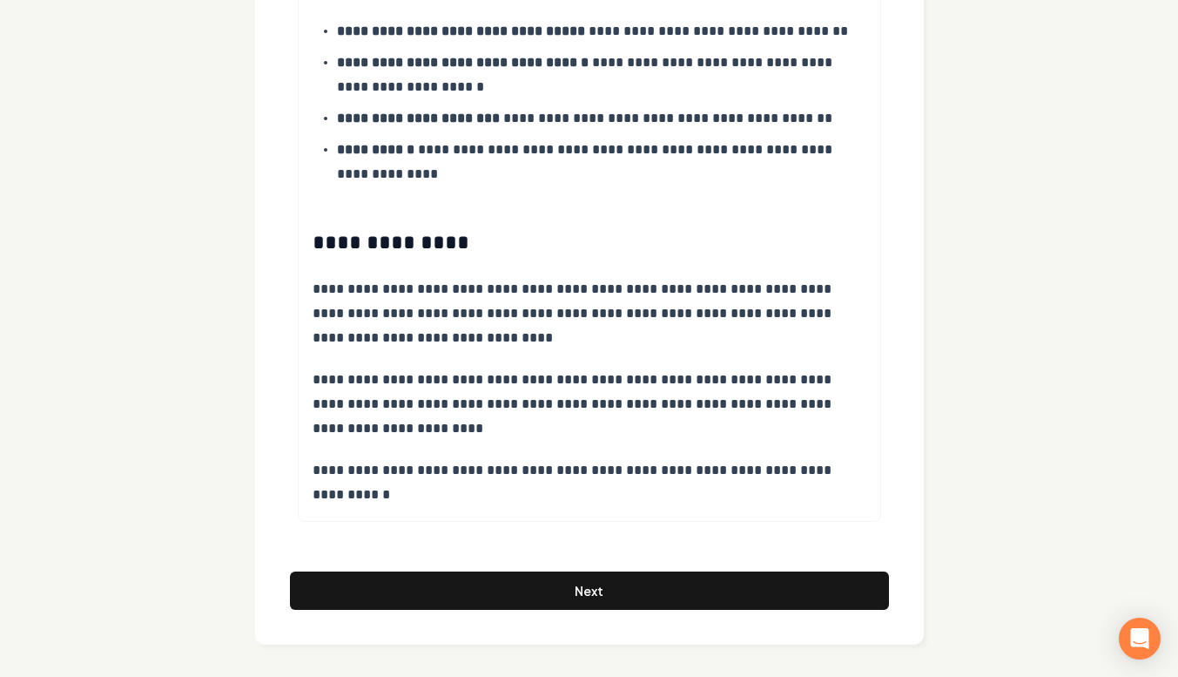
click at [325, 572] on button "Next" at bounding box center [589, 590] width 599 height 38
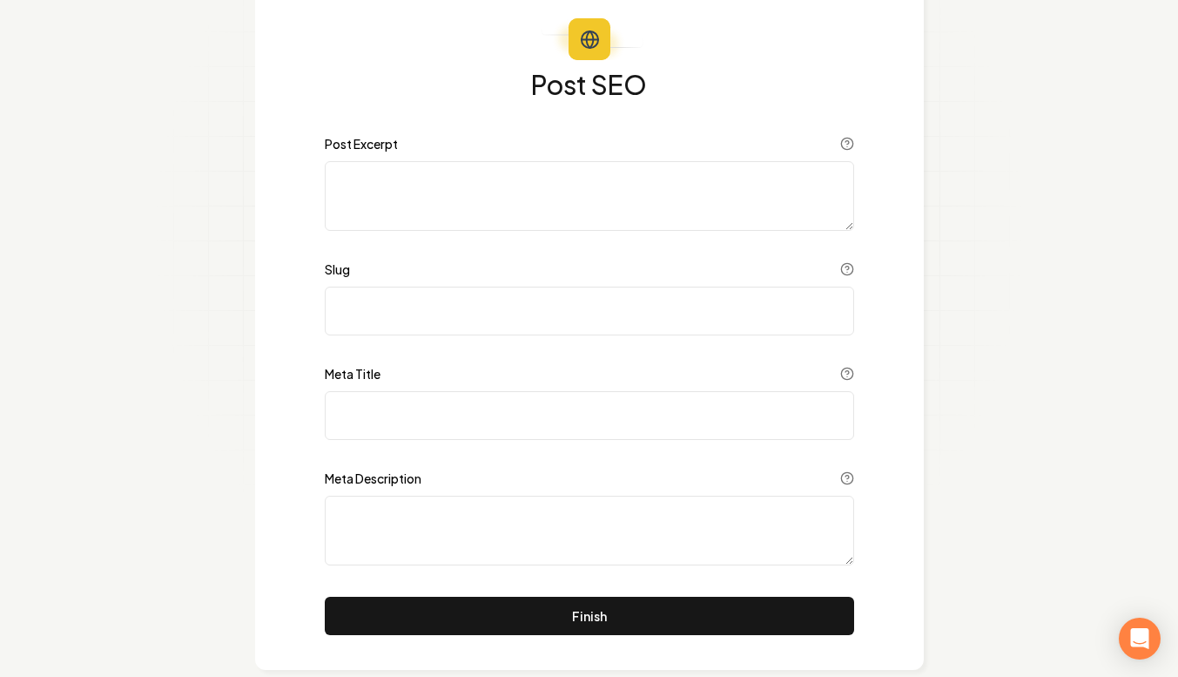
scroll to position [108, 0]
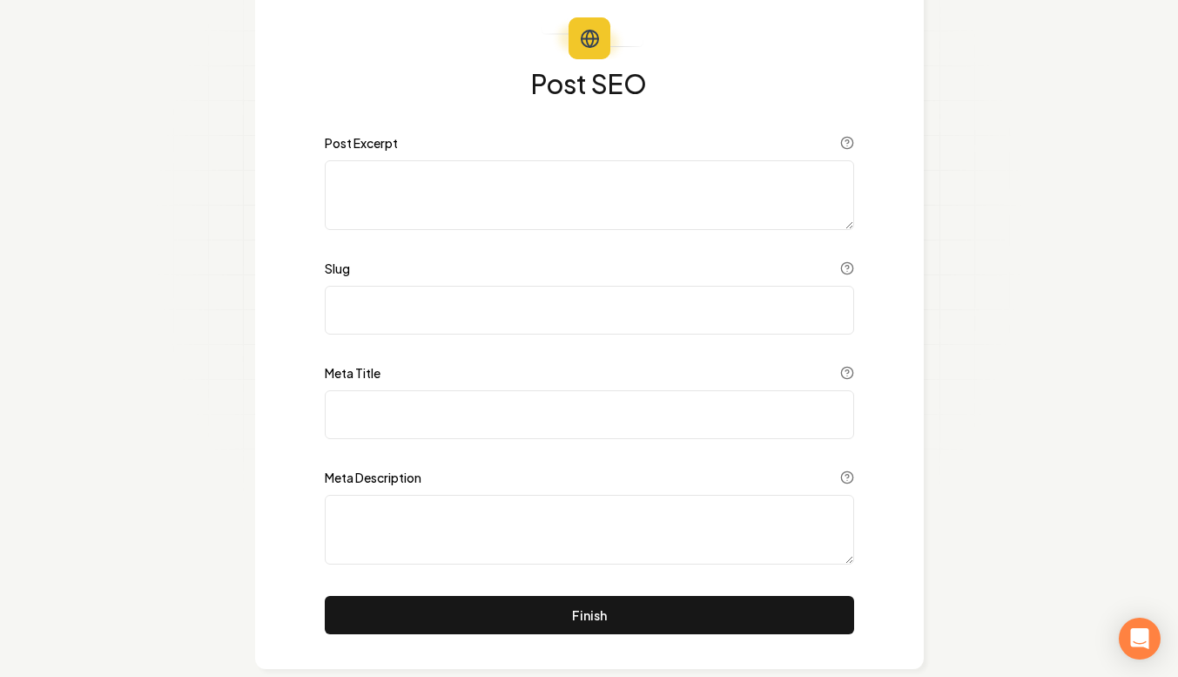
click at [387, 182] on textarea "Post Excerpt" at bounding box center [589, 195] width 529 height 70
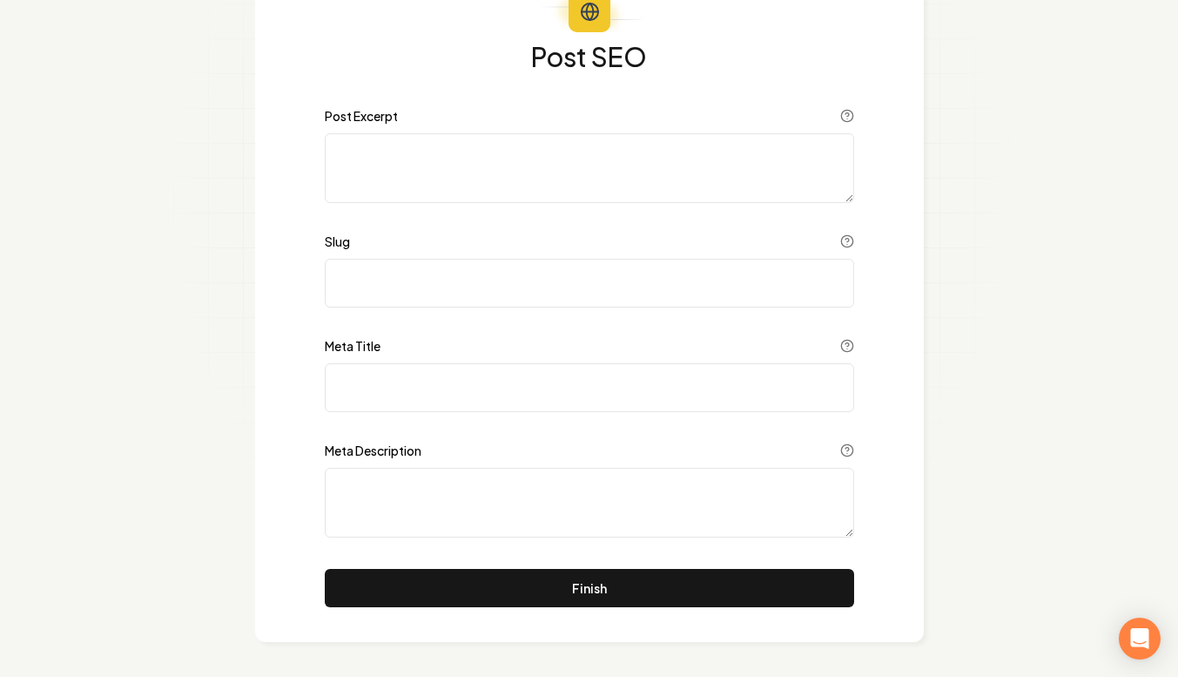
scroll to position [134, 0]
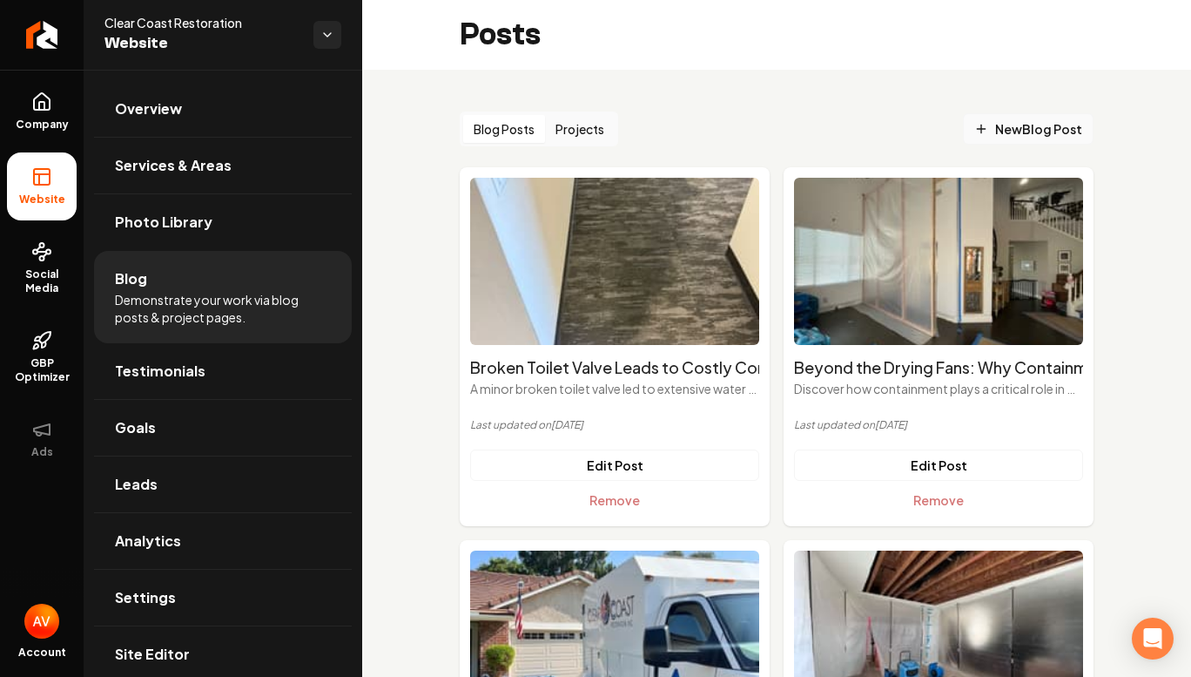
click at [974, 133] on icon "Main content area" at bounding box center [981, 129] width 14 height 14
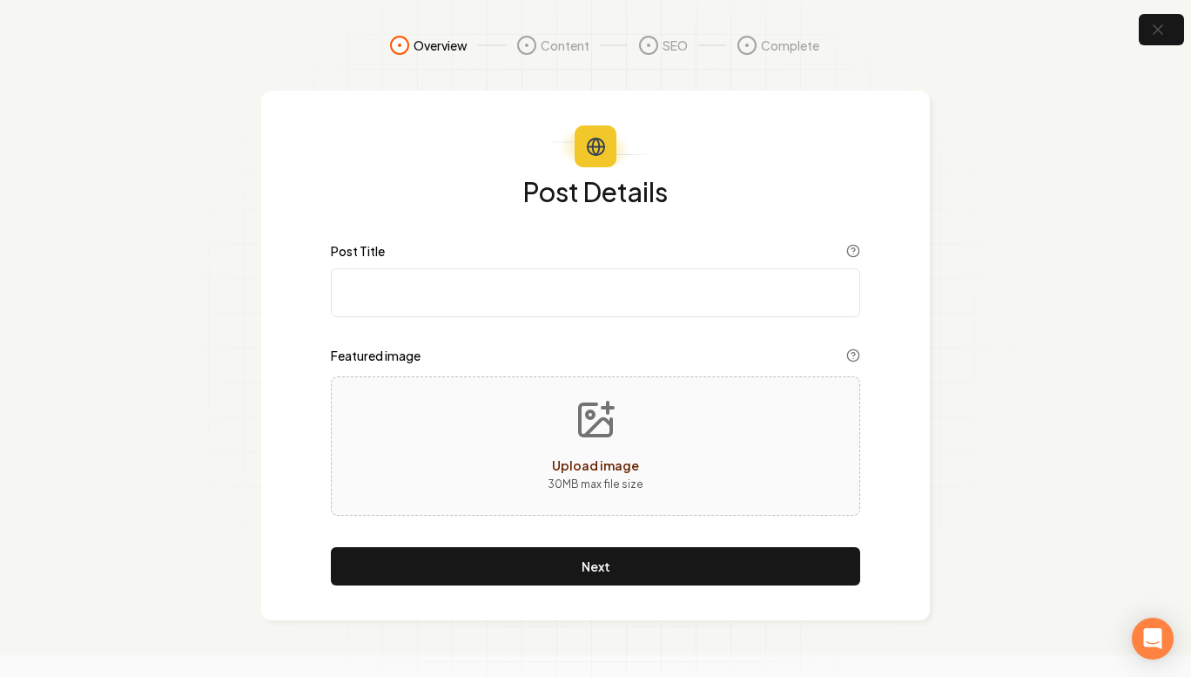
click at [559, 297] on input "Post Title" at bounding box center [595, 292] width 529 height 49
paste input "🏡 Seasonal Home Protection Guide: Preventing Leaks, Floods, and Mold Year-Round"
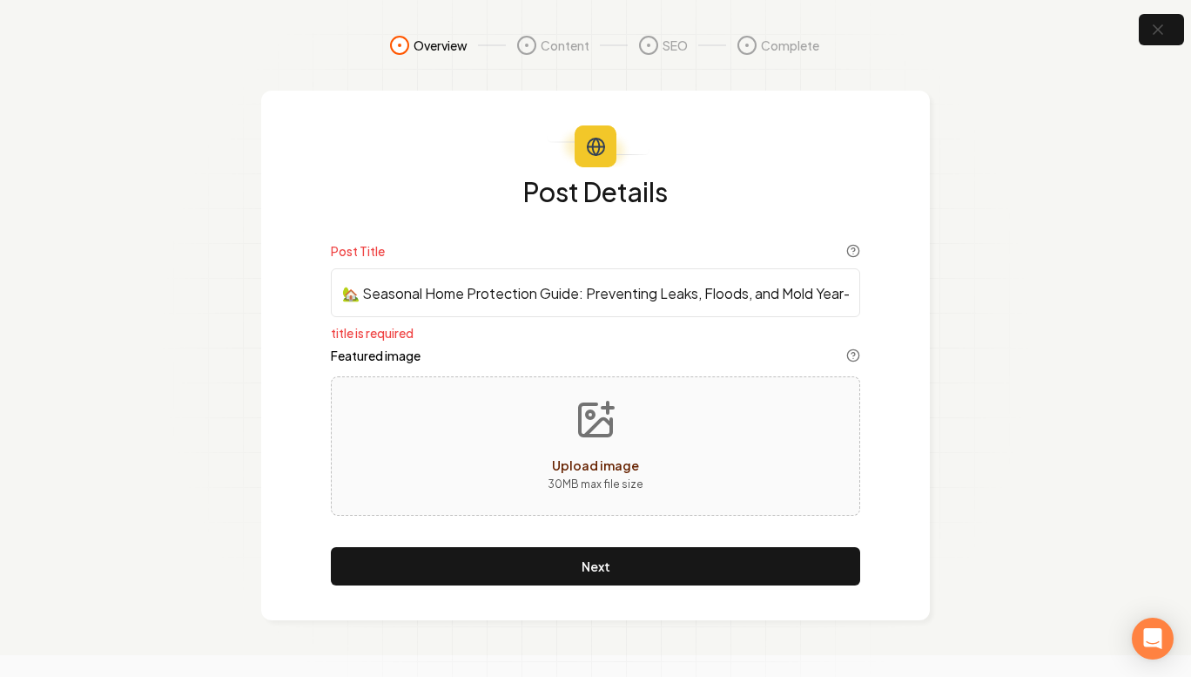
click at [485, 289] on input "🏡 Seasonal Home Protection Guide: Preventing Leaks, Floods, and Mold Year-Round" at bounding box center [595, 292] width 529 height 49
type input "🏡 Seasonal Home Protection Guide: Preventing Leaks, Floods, and Mold Year-Round"
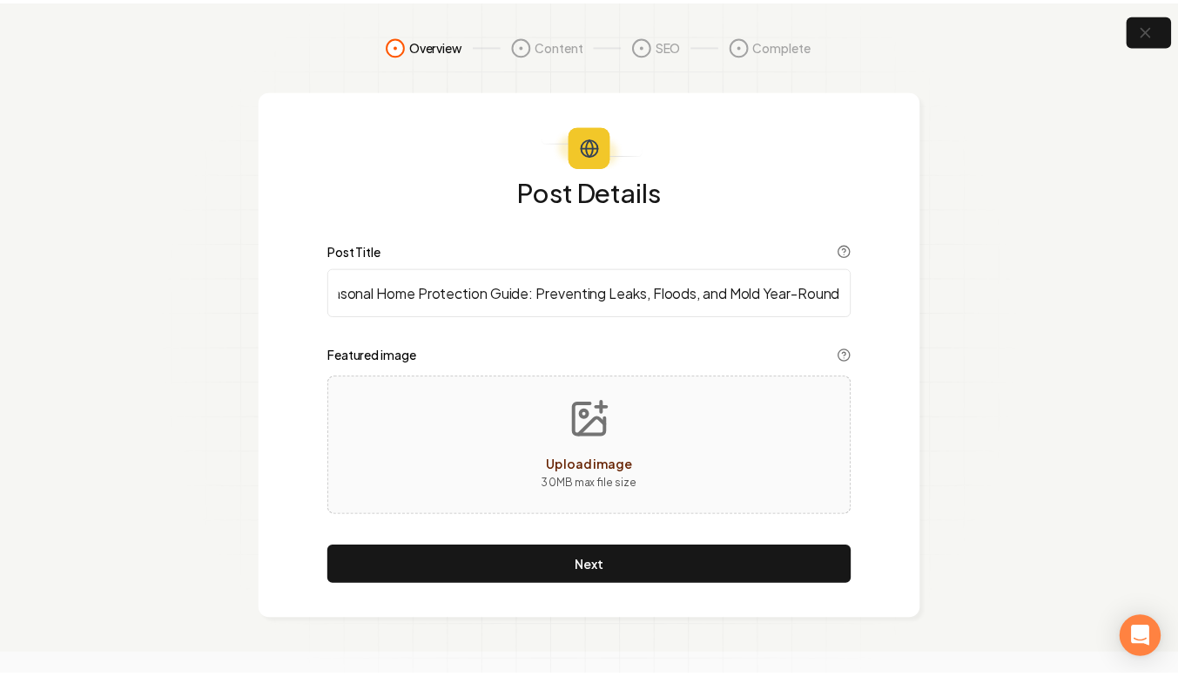
scroll to position [0, 0]
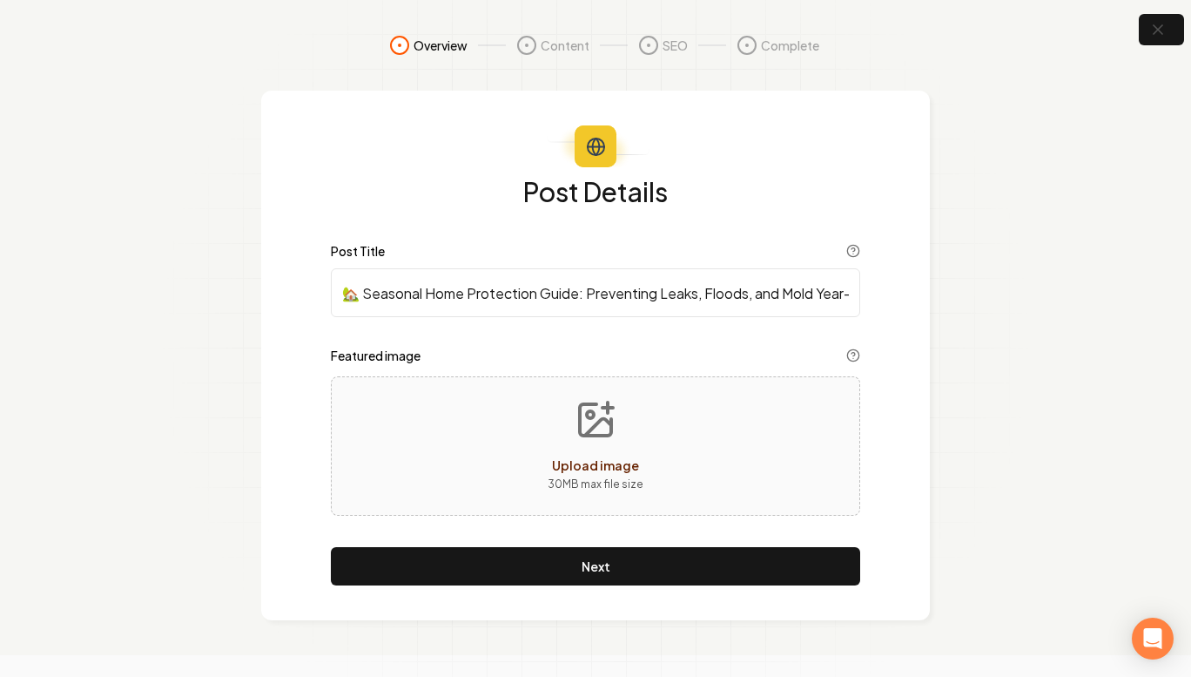
click at [529, 469] on div "Upload image 30 MB max file size" at bounding box center [595, 445] width 529 height 139
type input "**********"
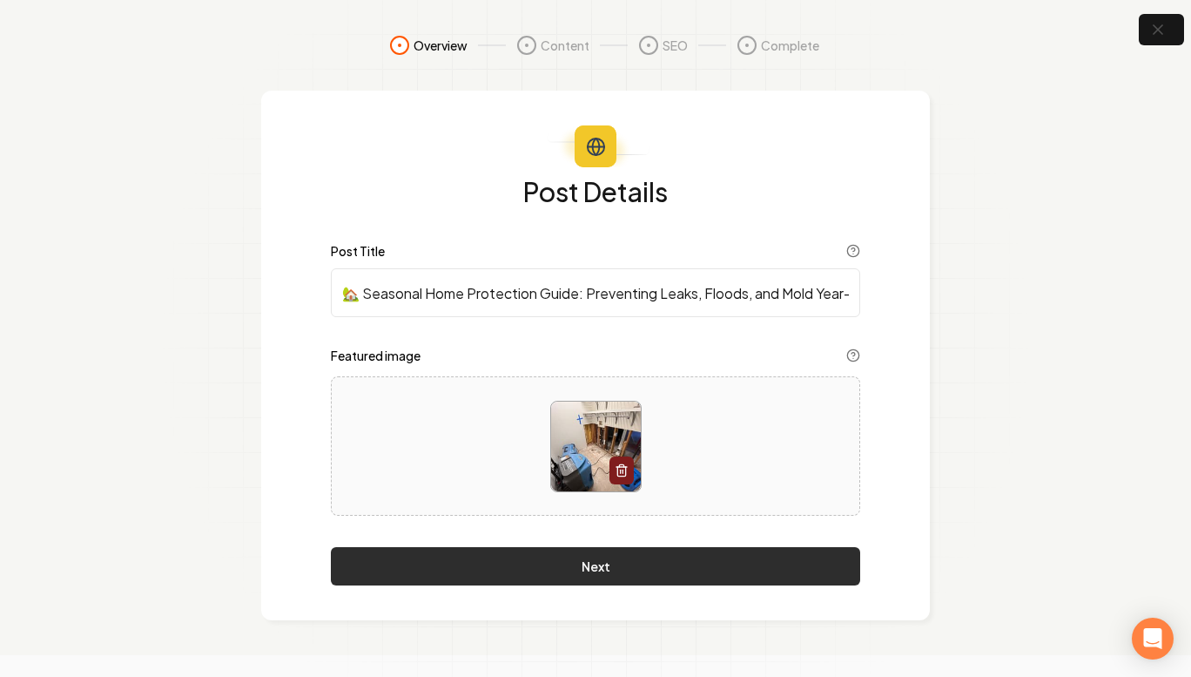
click at [685, 565] on button "Next" at bounding box center [595, 566] width 529 height 38
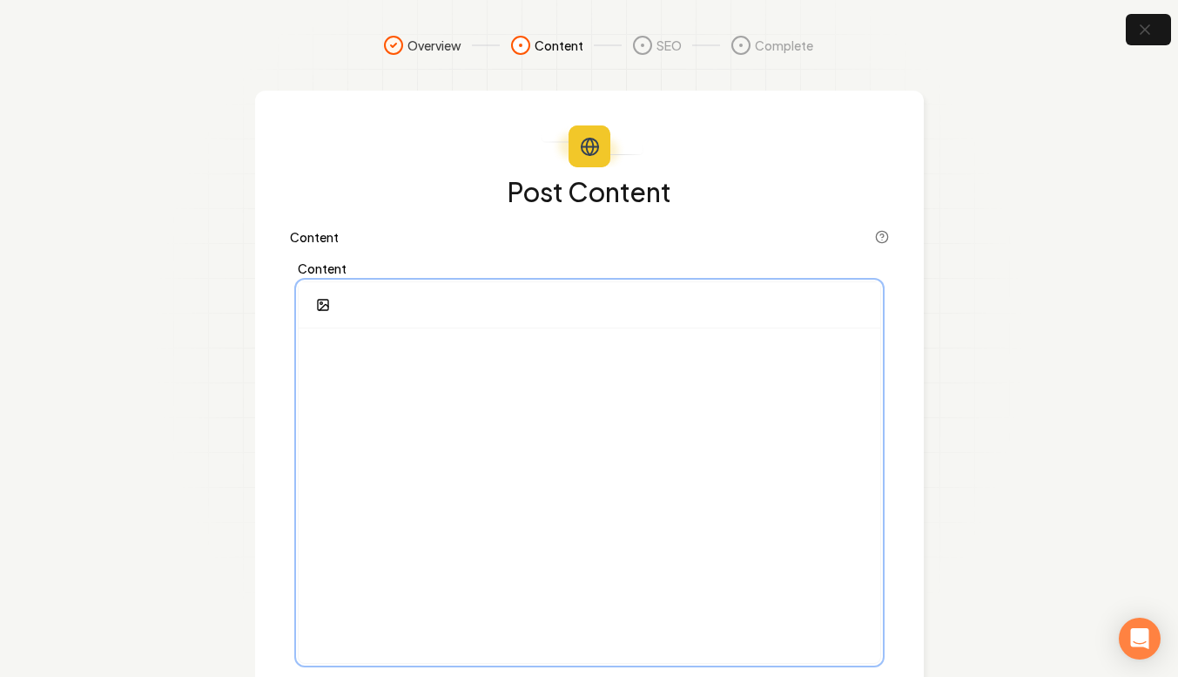
click at [414, 376] on div at bounding box center [590, 495] width 582 height 334
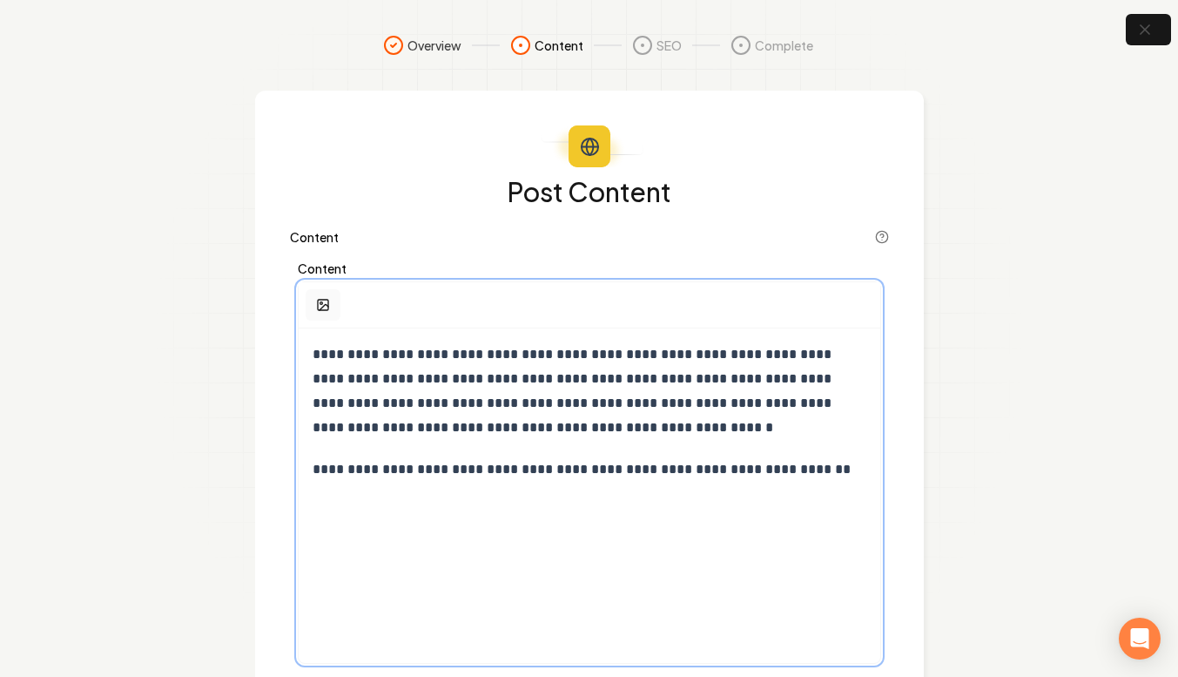
click at [312, 301] on button "button" at bounding box center [323, 304] width 35 height 31
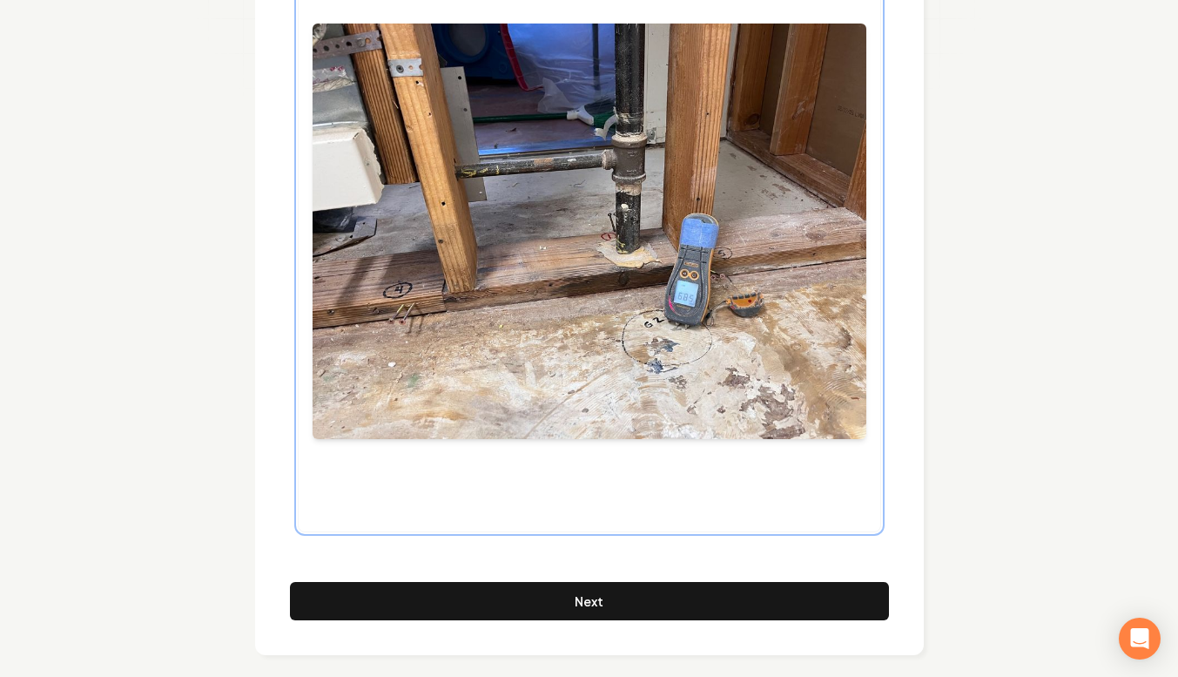
scroll to position [502, 0]
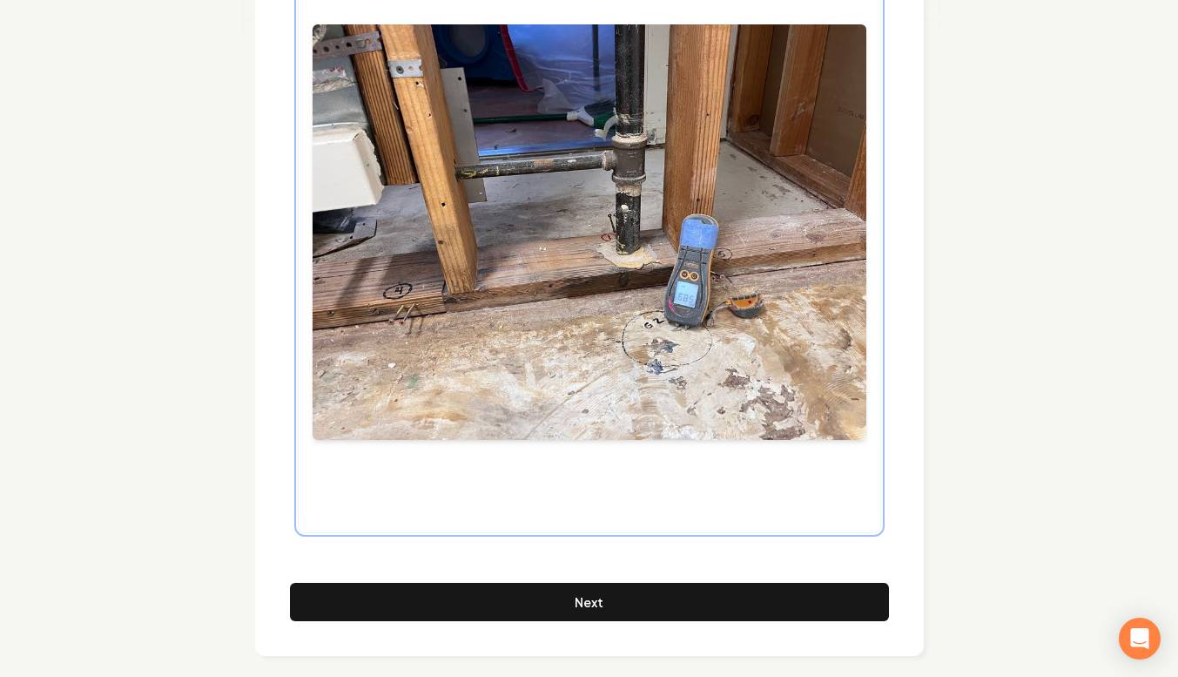
paste div
click at [335, 497] on div "**********" at bounding box center [590, 179] width 582 height 706
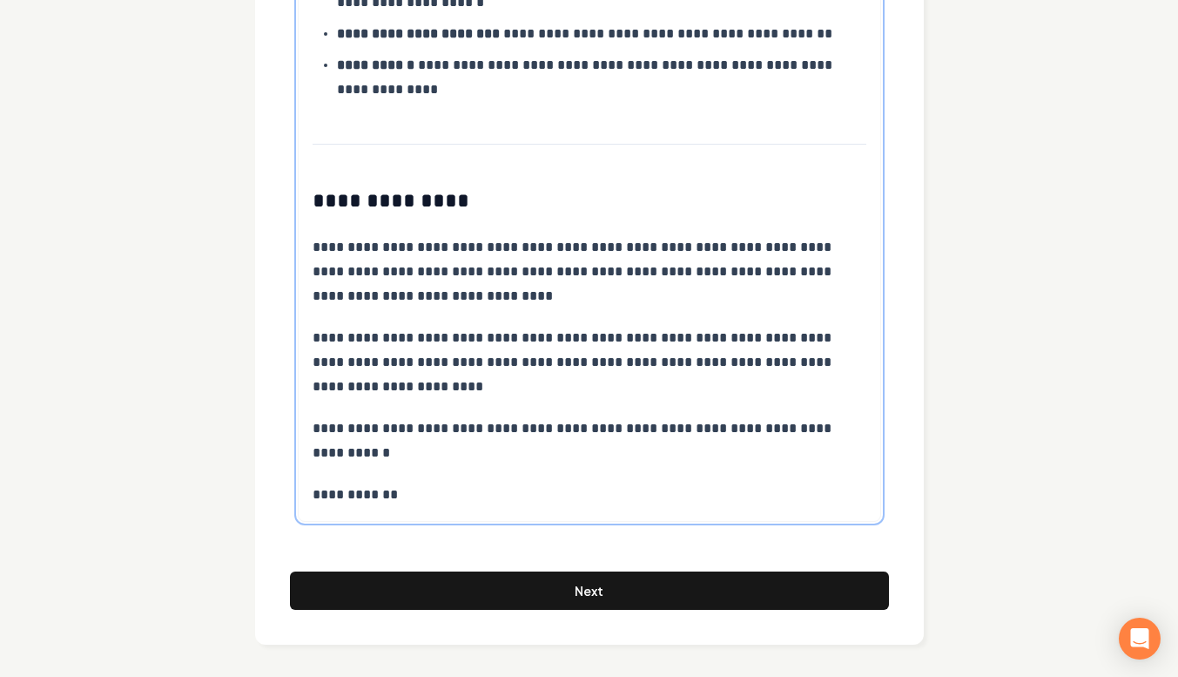
scroll to position [2739, 0]
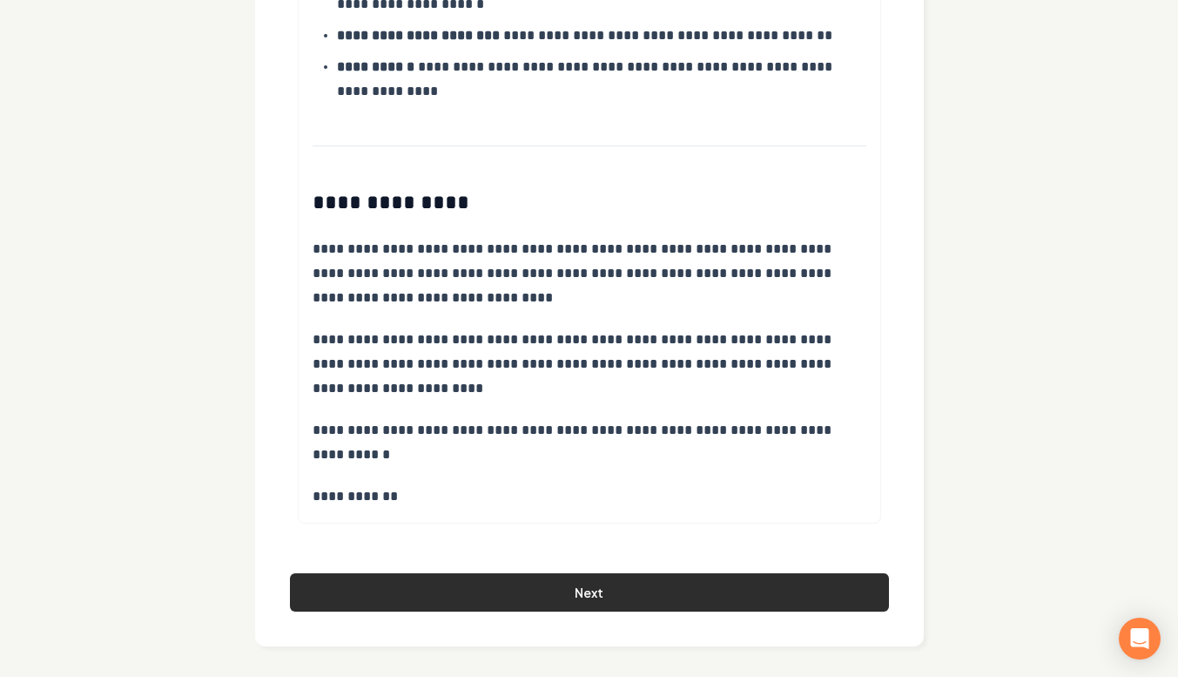
click at [411, 590] on button "Next" at bounding box center [589, 592] width 599 height 38
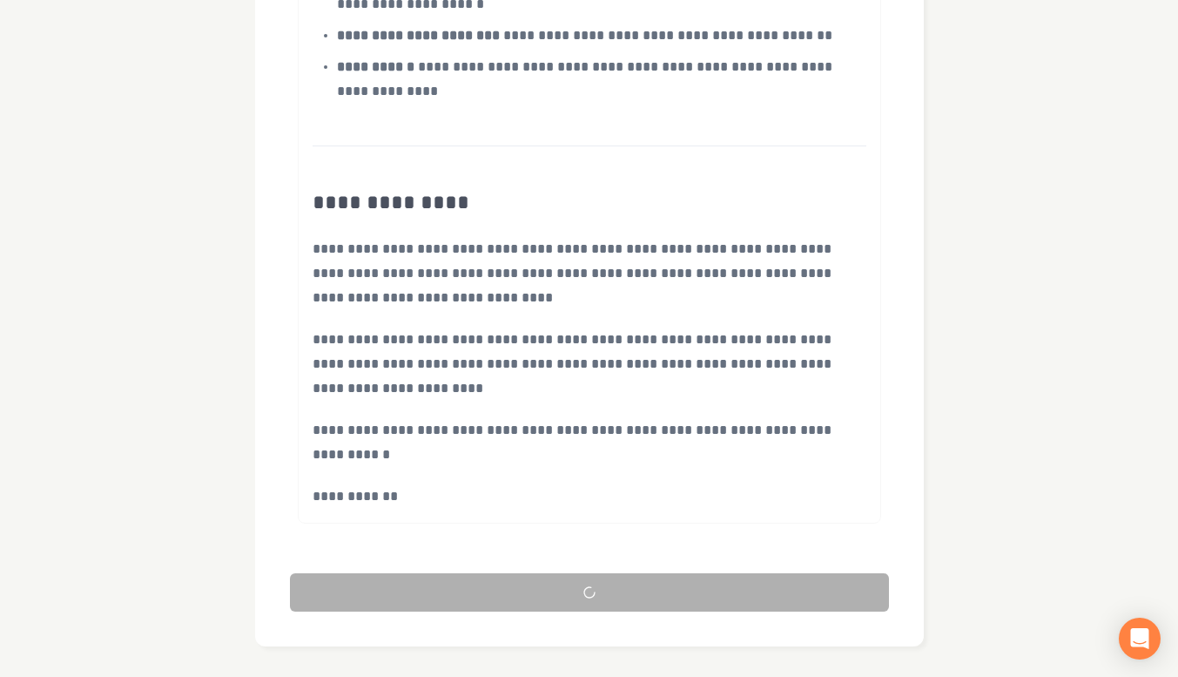
scroll to position [135, 0]
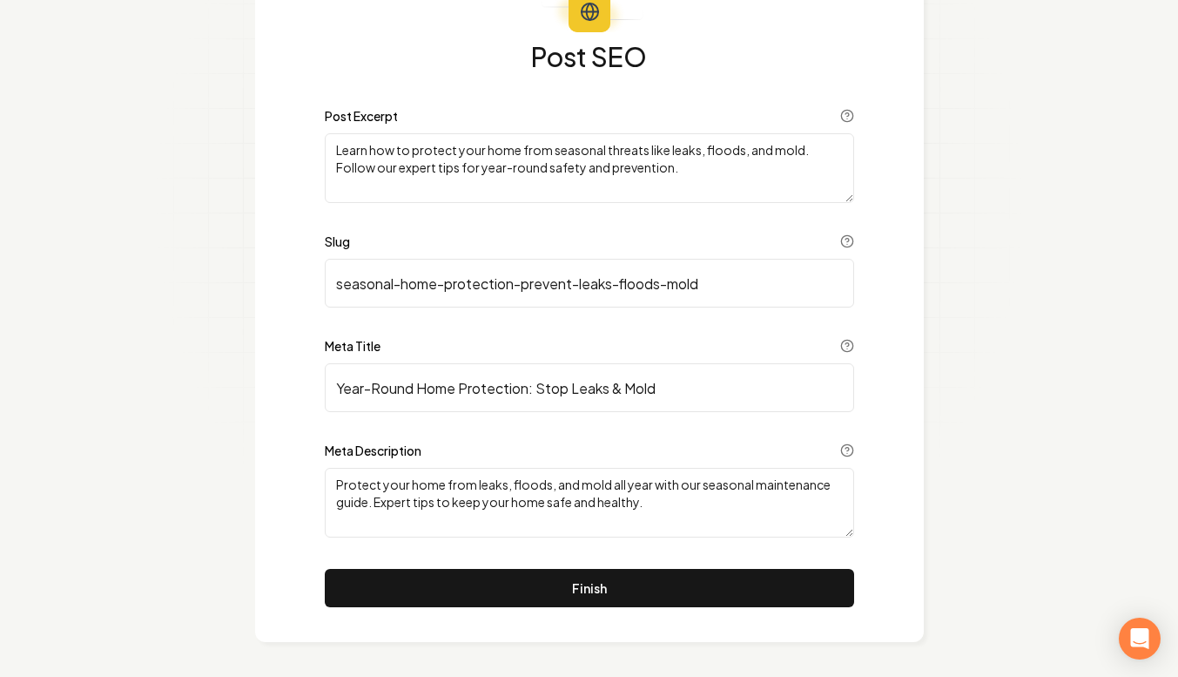
click at [411, 590] on button "Finish" at bounding box center [589, 588] width 529 height 38
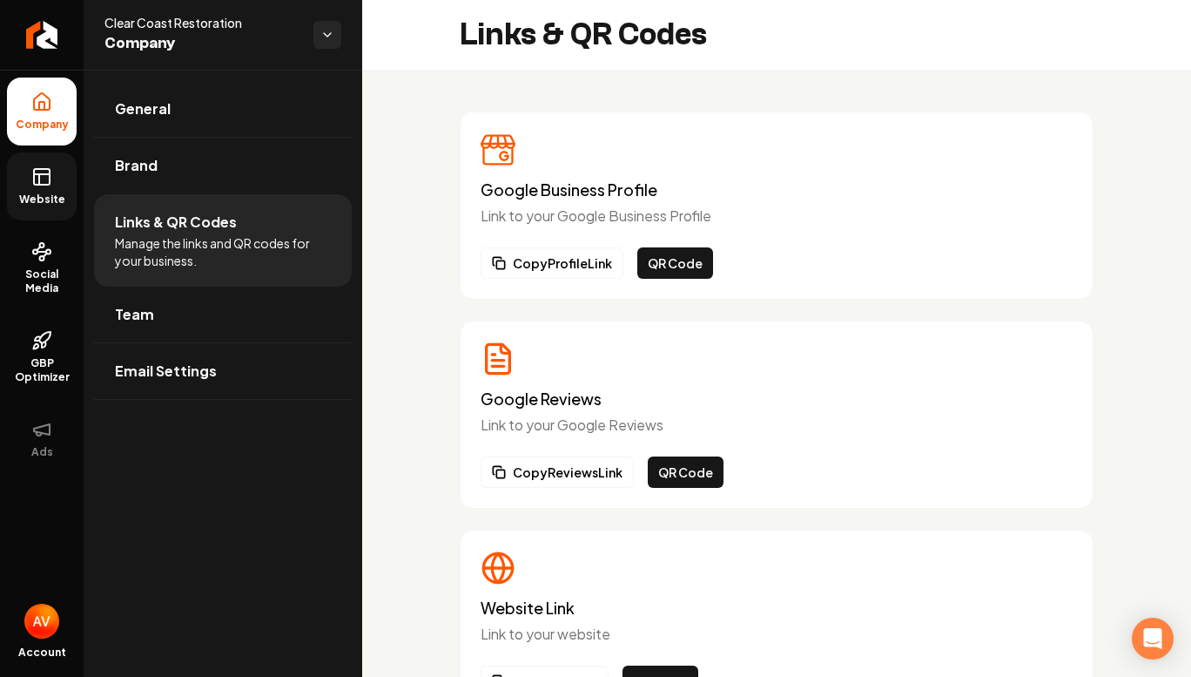
click at [58, 198] on span "Website" at bounding box center [42, 199] width 60 height 14
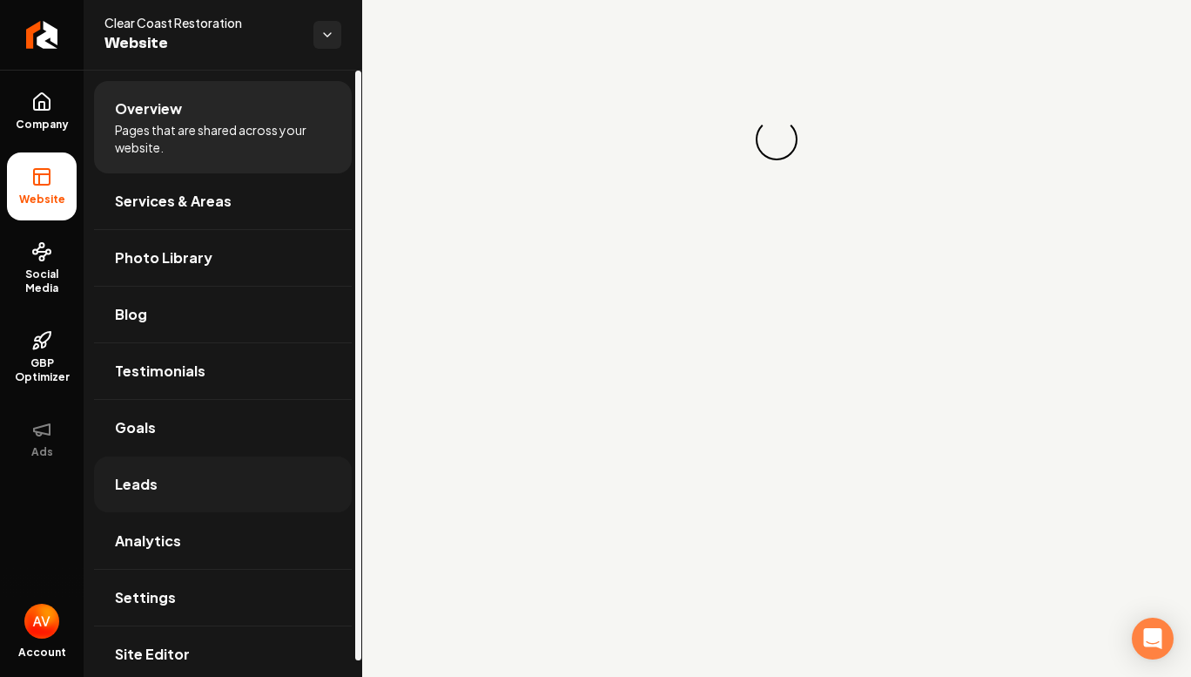
click at [180, 486] on link "Leads" at bounding box center [223, 484] width 258 height 56
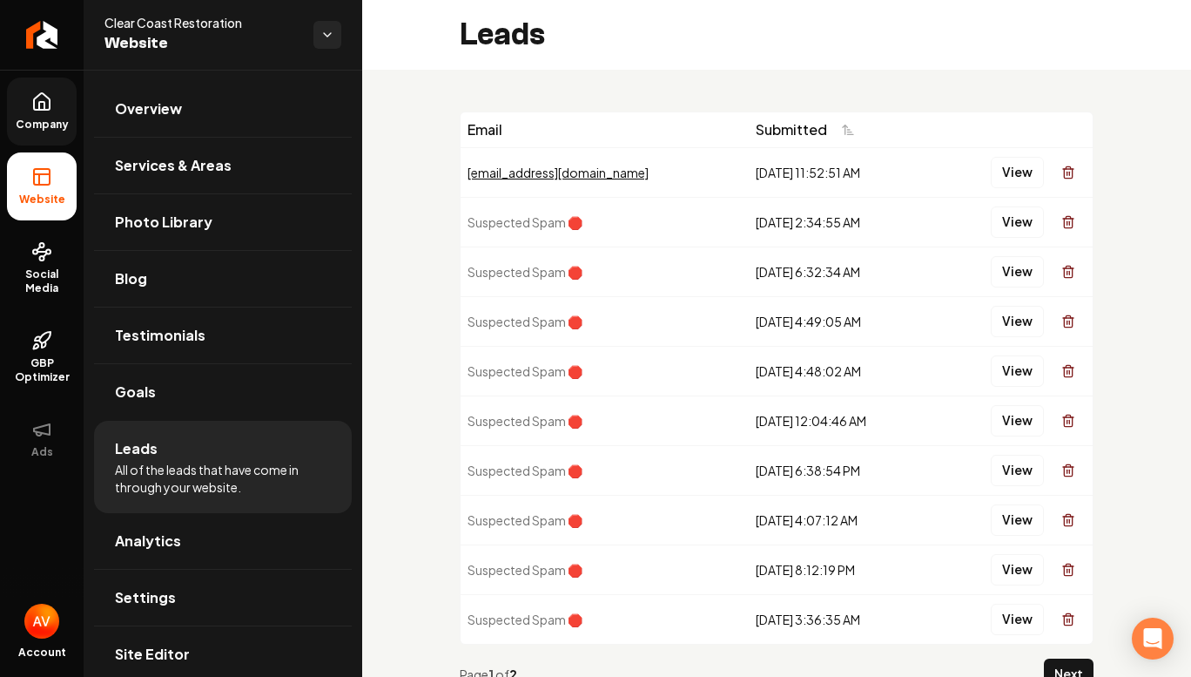
click at [28, 114] on link "Company" at bounding box center [42, 112] width 70 height 68
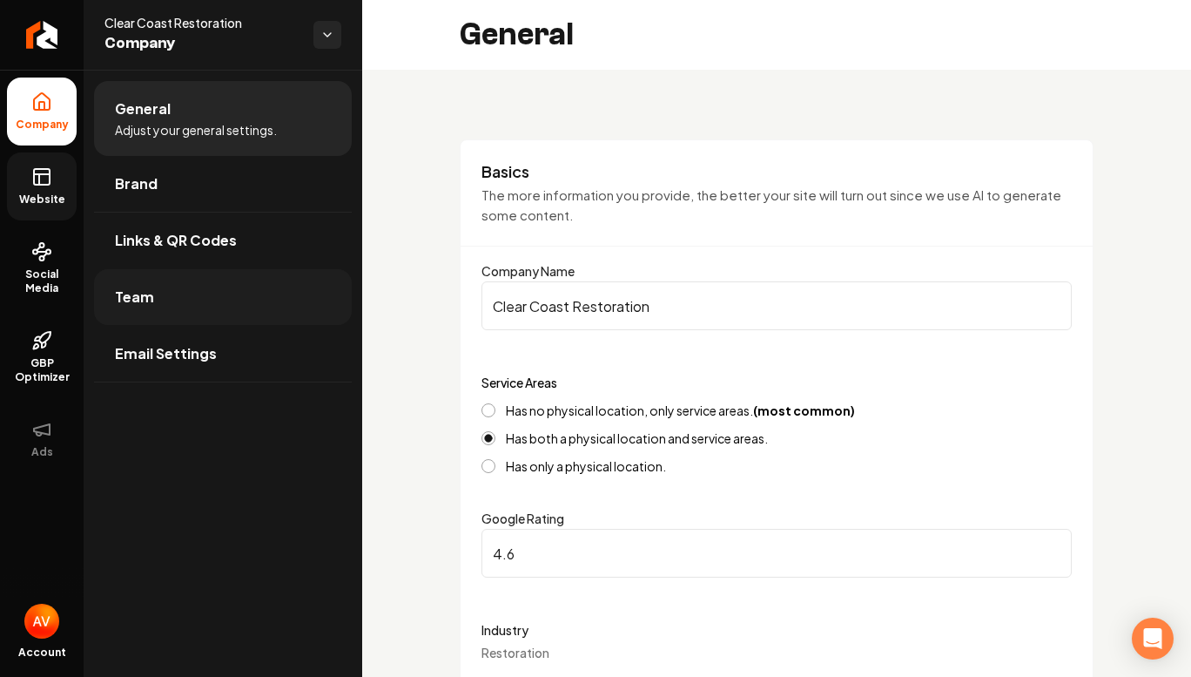
click at [198, 317] on link "Team" at bounding box center [223, 297] width 258 height 56
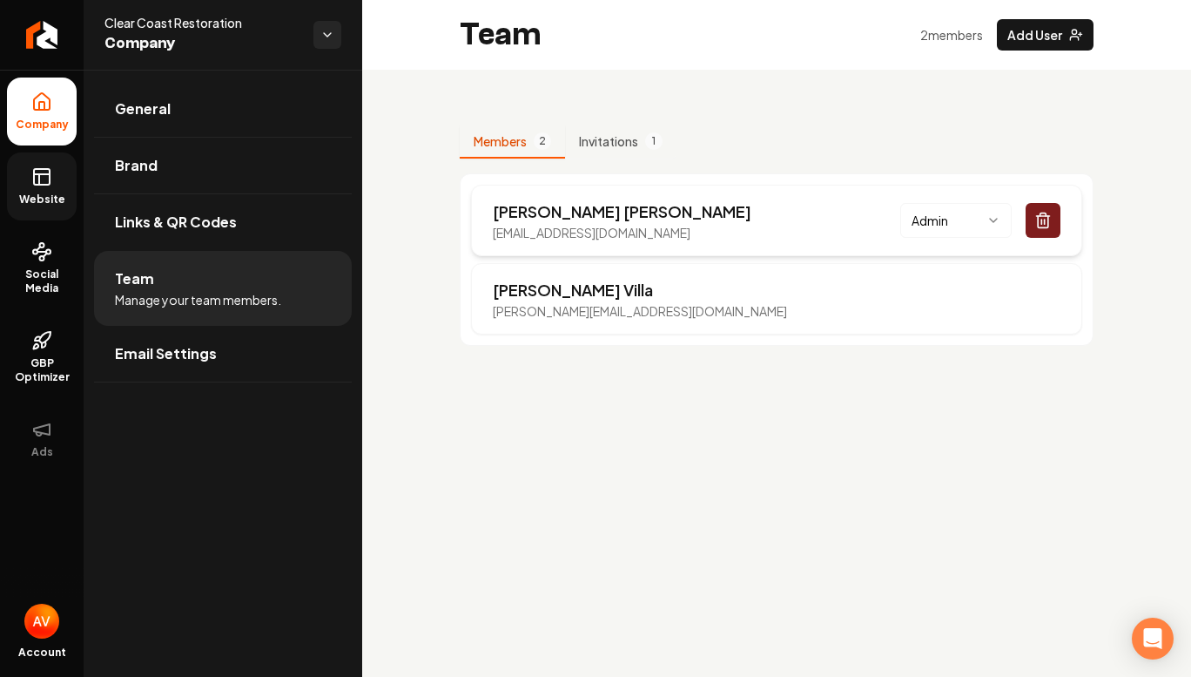
click at [763, 234] on div "HERMINIO YZAGUIRRE hyzaguirre@clearcoastr.com Admin" at bounding box center [776, 220] width 611 height 71
click at [760, 213] on div "HERMINIO YZAGUIRRE hyzaguirre@clearcoastr.com Admin" at bounding box center [776, 220] width 611 height 71
click at [933, 208] on html "Company Website Social Media GBP Optimizer Ads Account Clear Coast Restoration …" at bounding box center [595, 338] width 1191 height 677
click at [849, 148] on html "Company Website Social Media GBP Optimizer Ads Account Clear Coast Restoration …" at bounding box center [595, 338] width 1191 height 677
click at [712, 299] on div "Ana Villa avilla@clearcoastr.com" at bounding box center [776, 298] width 611 height 71
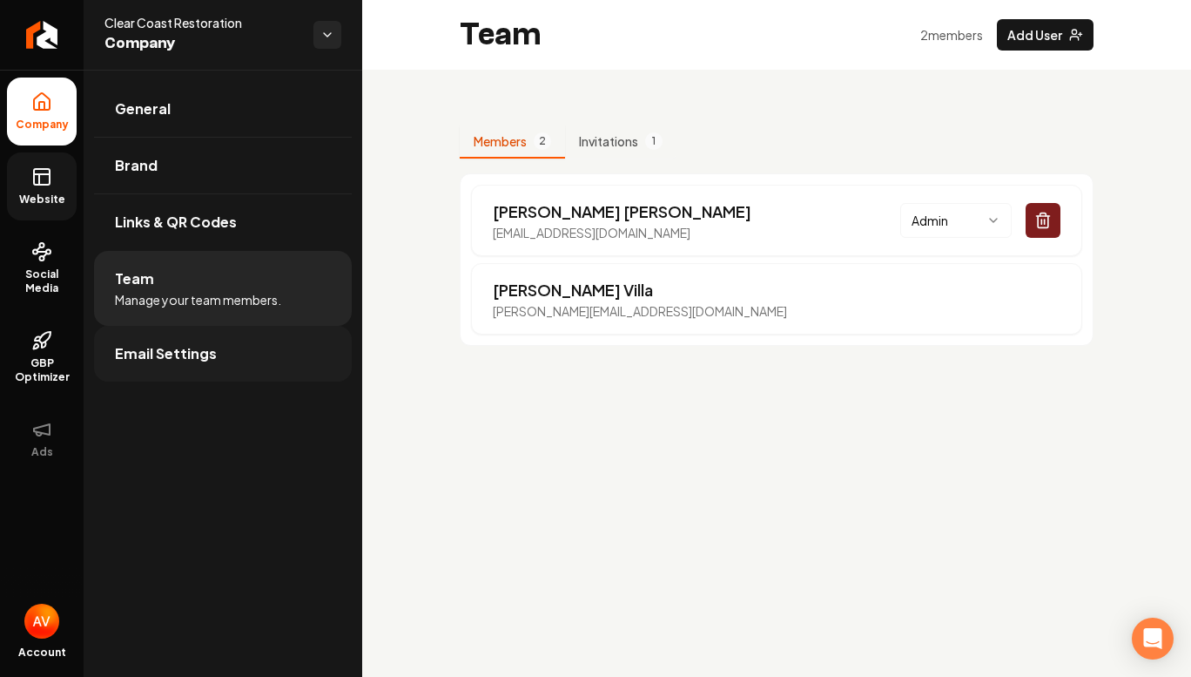
click at [215, 361] on link "Email Settings" at bounding box center [223, 354] width 258 height 56
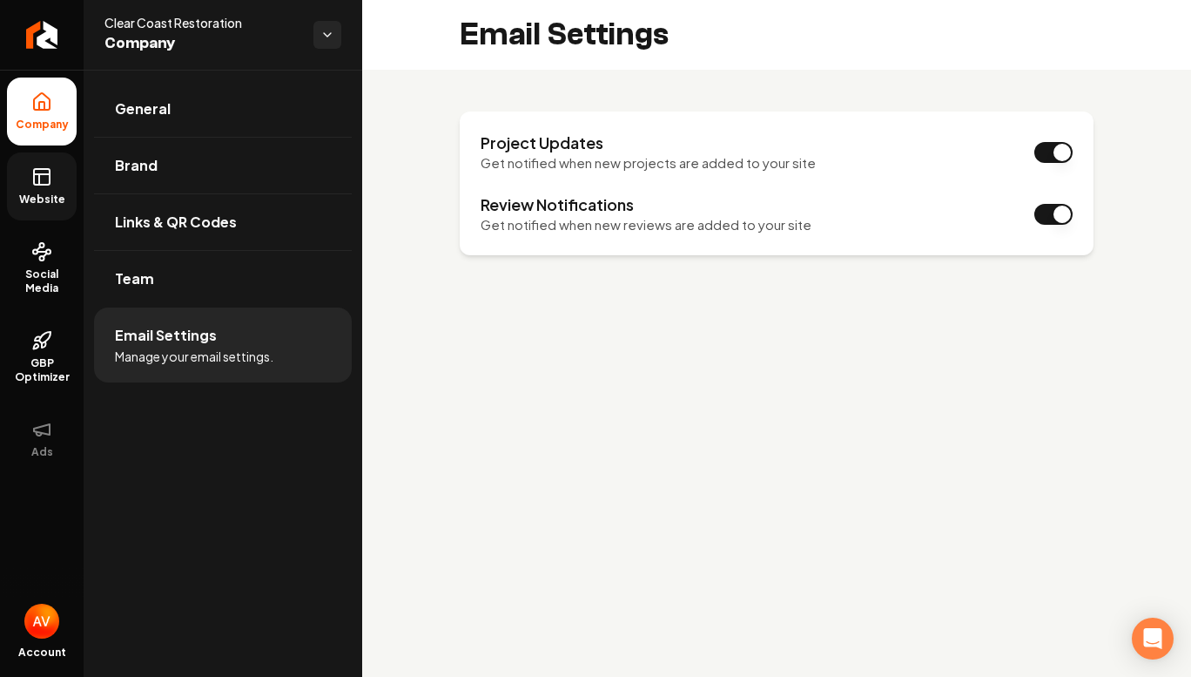
click at [56, 200] on span "Website" at bounding box center [42, 199] width 60 height 14
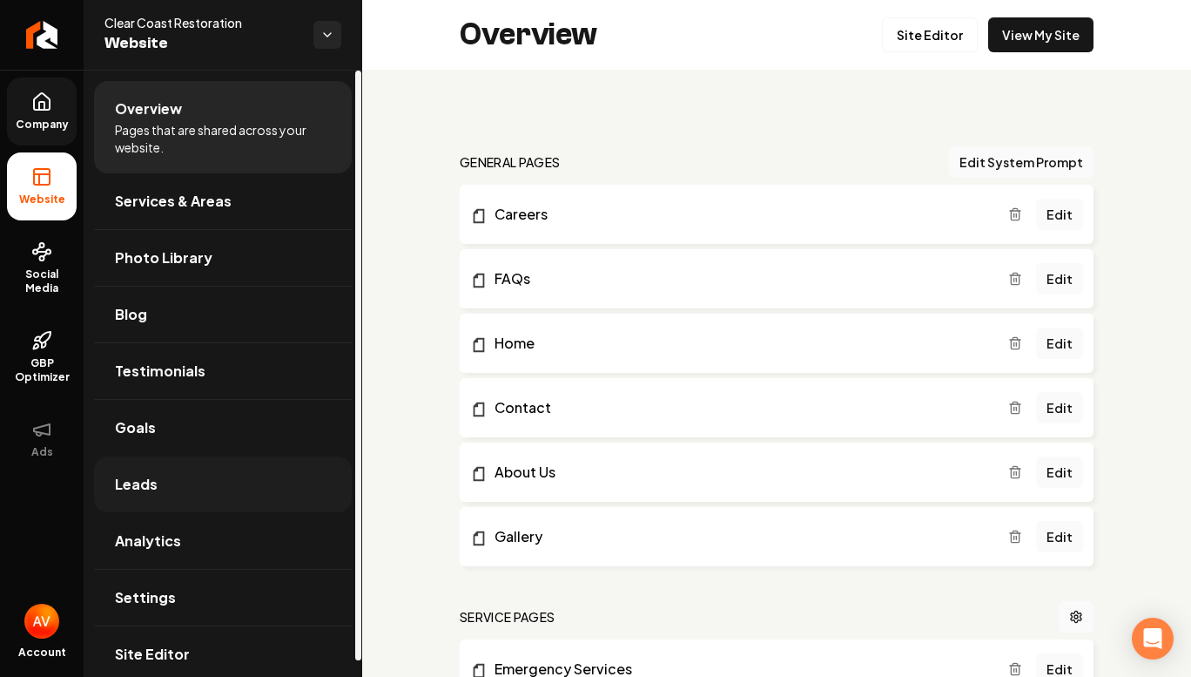
click at [225, 496] on link "Leads" at bounding box center [223, 484] width 258 height 56
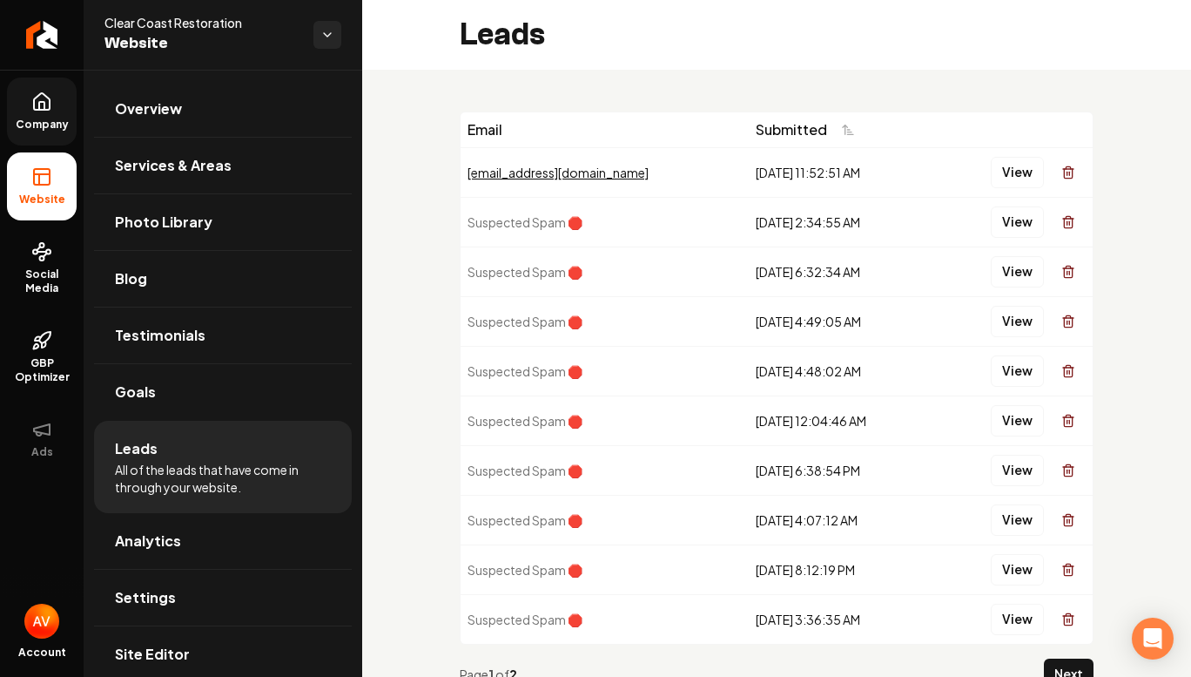
scroll to position [68, 0]
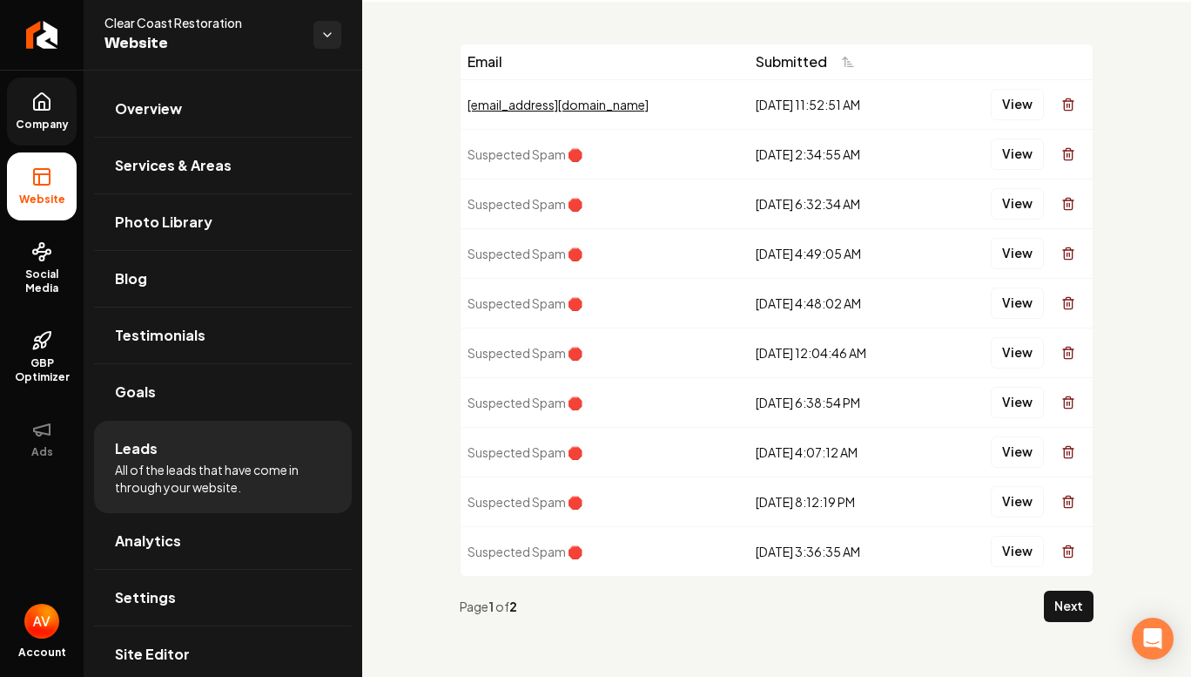
click at [651, 99] on div "[EMAIL_ADDRESS][DOMAIN_NAME]" at bounding box center [605, 104] width 274 height 17
click at [992, 104] on button "View" at bounding box center [1017, 104] width 53 height 31
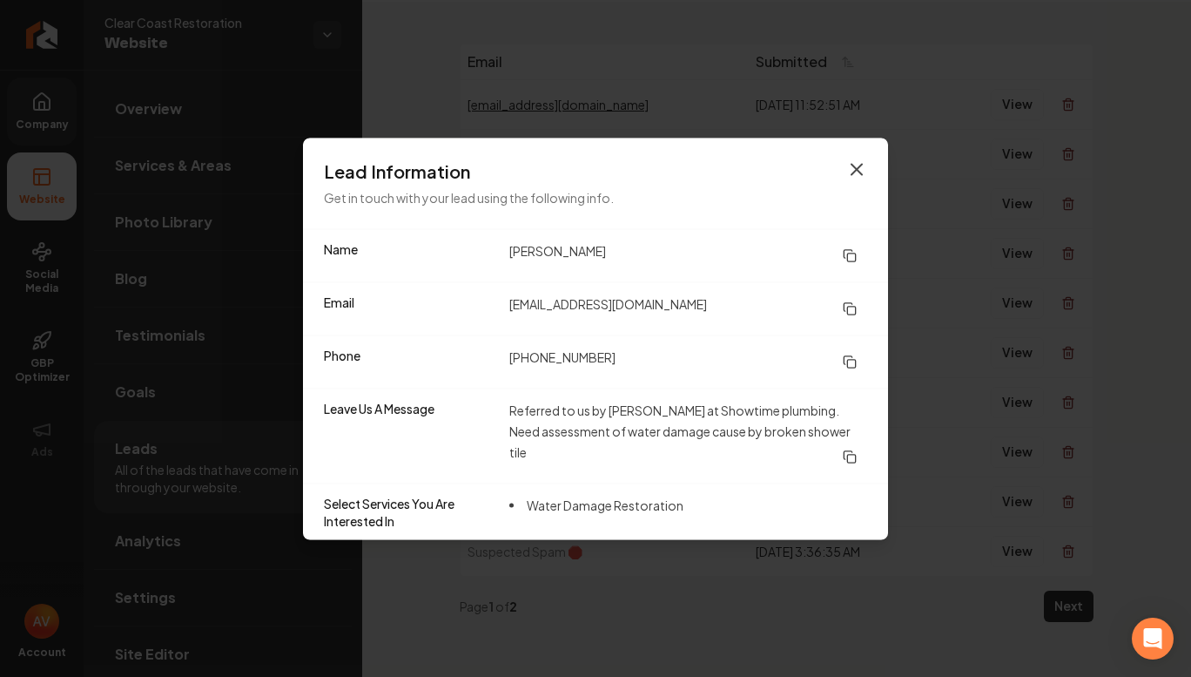
click at [856, 170] on icon "button" at bounding box center [857, 169] width 10 height 10
